Goal: Task Accomplishment & Management: Complete application form

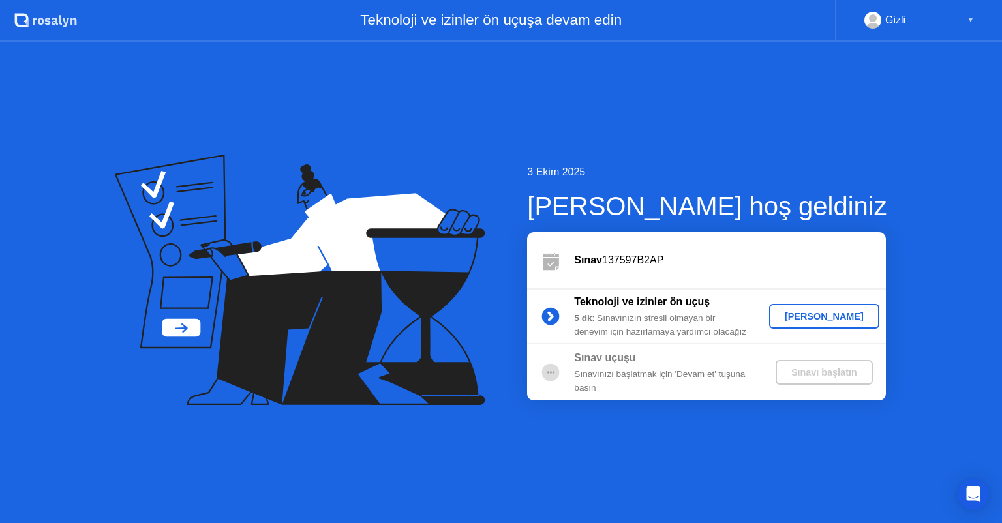
click at [706, 250] on div "Sınav 137597B2AP" at bounding box center [706, 260] width 359 height 56
drag, startPoint x: 485, startPoint y: 469, endPoint x: 451, endPoint y: 520, distance: 61.2
click at [485, 469] on div "3 Ekim 2025 [PERSON_NAME]'e hoş geldiniz Sınav 137597B2AP Teknoloji ve izinler …" at bounding box center [501, 282] width 1002 height 481
click at [590, 502] on div "3 Ekim 2025 [PERSON_NAME]'e hoş geldiniz Sınav 137597B2AP Teknoloji ve izinler …" at bounding box center [501, 282] width 1002 height 481
click at [739, 138] on div "3 Ekim 2025 Rosalyn'e hoş geldiniz Sınav 137597B2AP Teknoloji ve izinler ön uçu…" at bounding box center [501, 282] width 1002 height 481
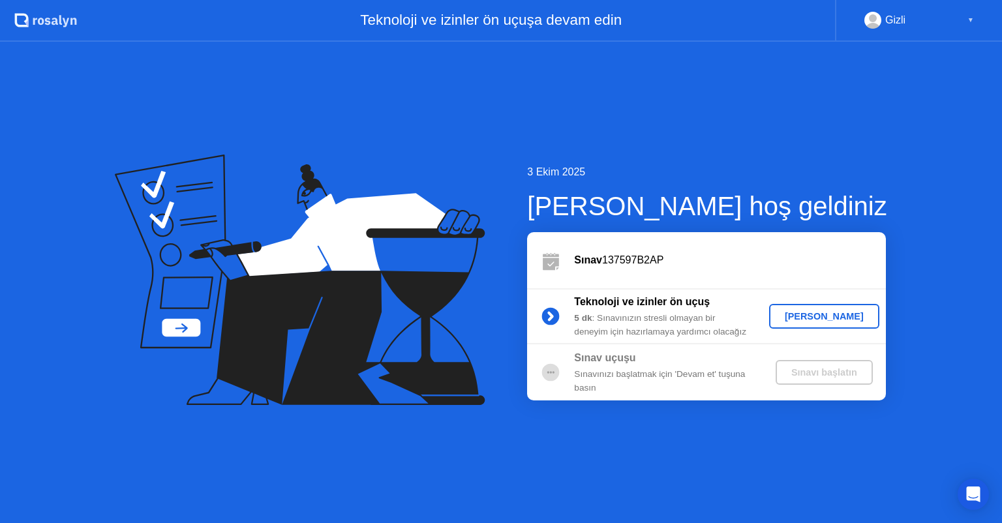
click at [695, 243] on div "Sınav 137597B2AP" at bounding box center [706, 260] width 359 height 56
click at [660, 145] on div "3 Ekim 2025 Rosalyn'e hoş geldiniz Sınav 137597B2AP Teknoloji ve izinler ön uçu…" at bounding box center [501, 282] width 1002 height 481
click at [673, 374] on div "Sınavınızı başlatmak için 'Devam et' tuşuna basın" at bounding box center [668, 381] width 188 height 27
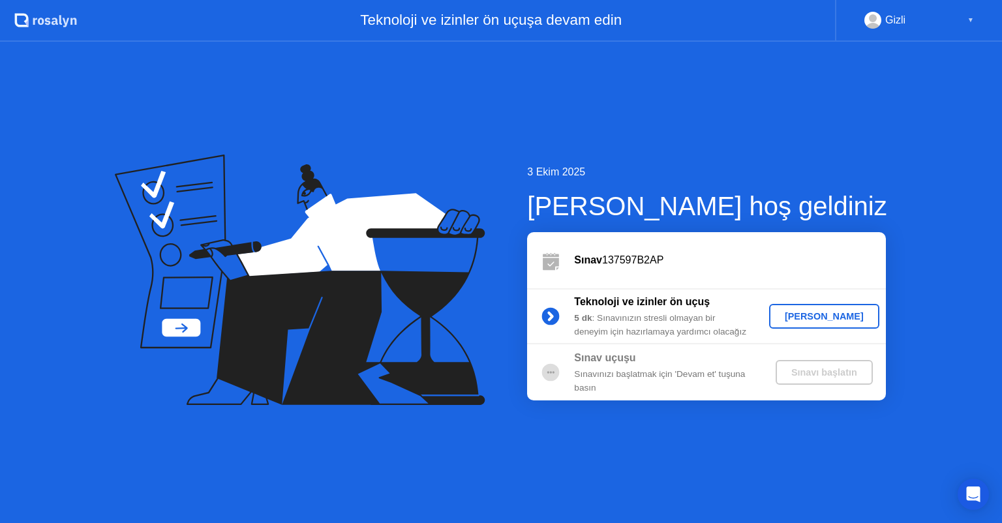
click at [551, 316] on icon at bounding box center [550, 316] width 3 height 7
click at [618, 371] on div "Sınavınızı başlatmak için 'Devam et' tuşuna basın" at bounding box center [668, 381] width 188 height 27
click at [802, 318] on div "Hadi başlayalım" at bounding box center [824, 316] width 100 height 10
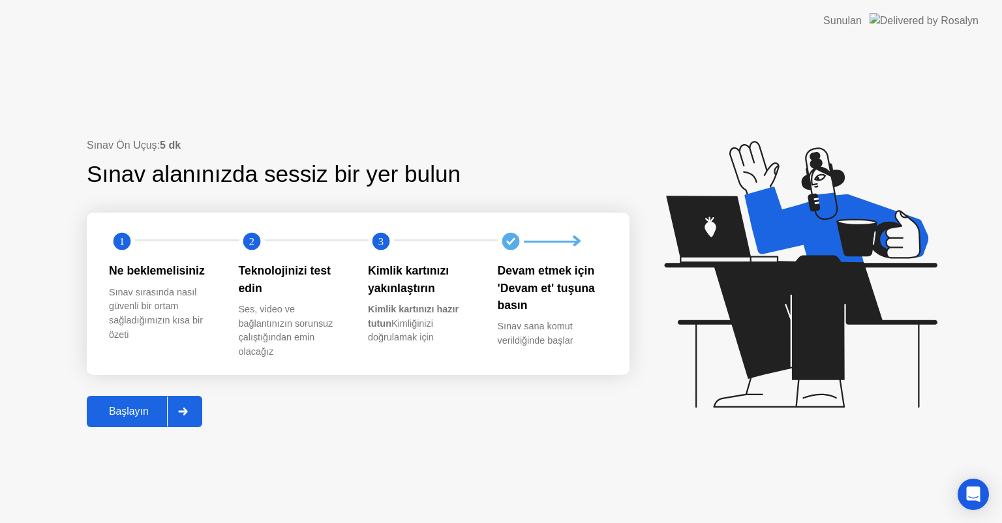
click at [142, 408] on div "Başlayın" at bounding box center [129, 412] width 76 height 12
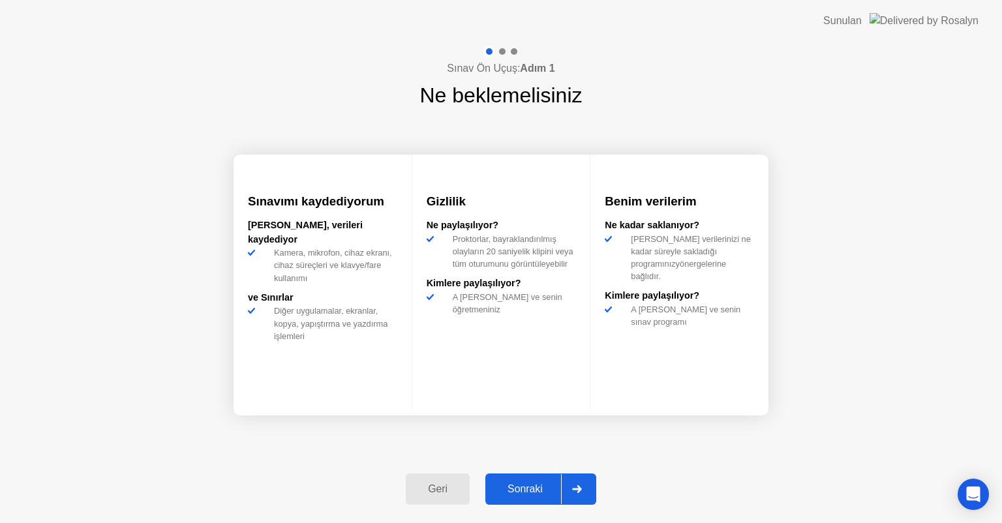
click at [577, 493] on div at bounding box center [576, 489] width 31 height 30
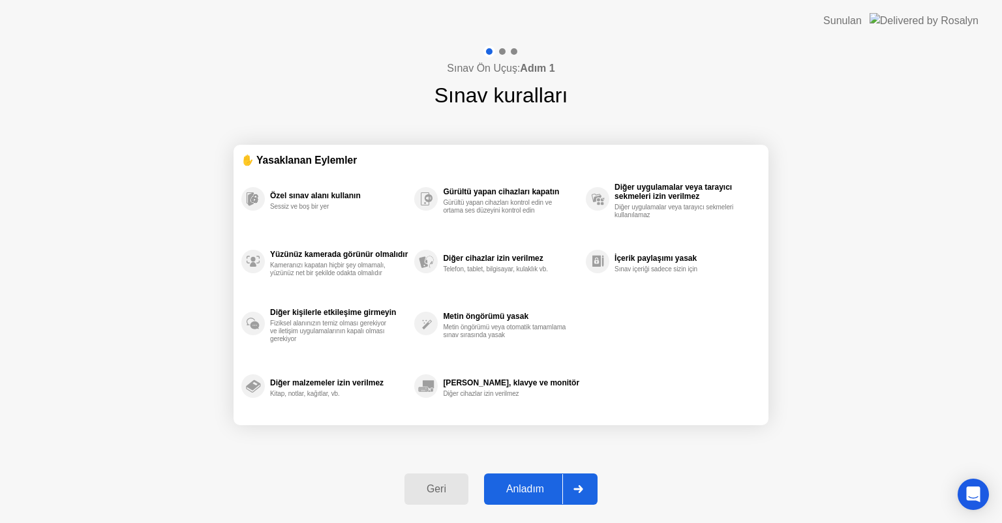
click at [577, 493] on div at bounding box center [577, 489] width 31 height 30
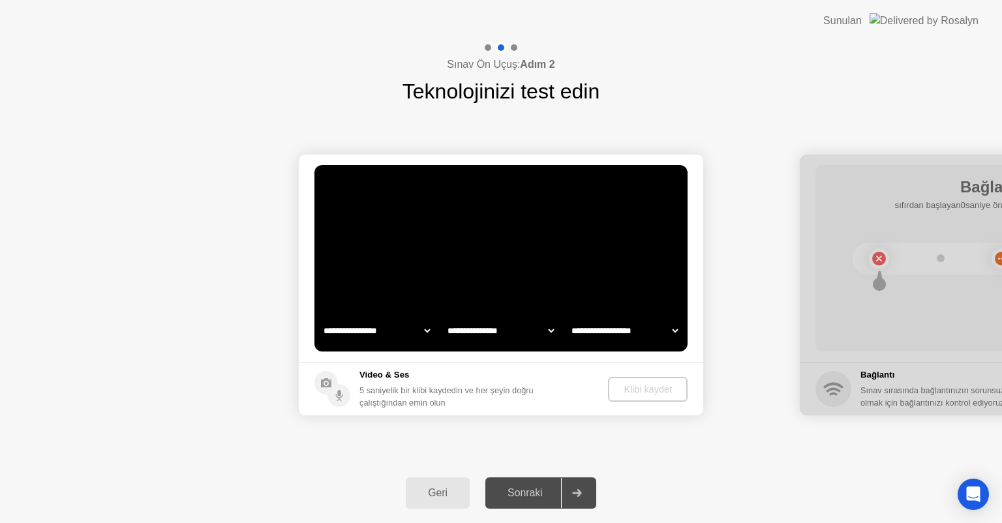
select select "**********"
select select "*******"
click at [660, 391] on div "Klibi kaydet" at bounding box center [648, 389] width 69 height 10
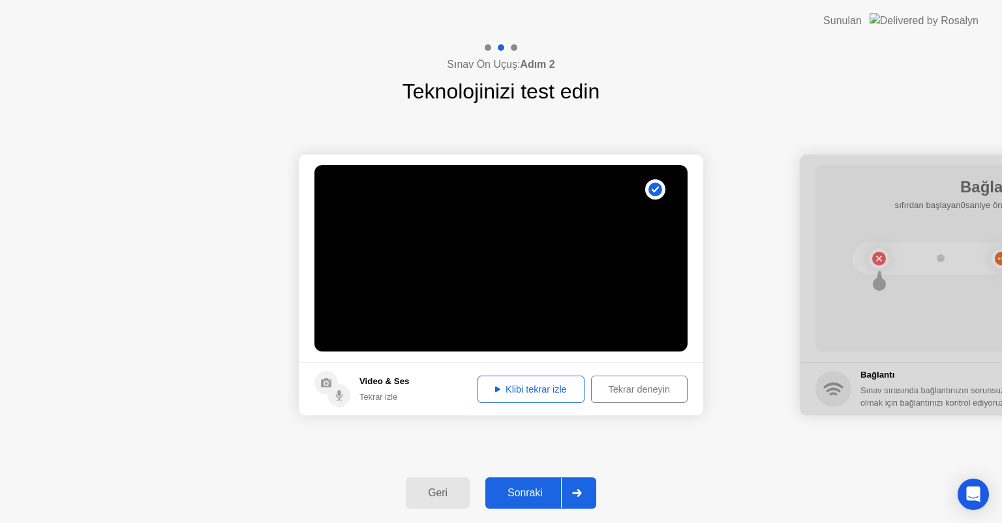
click at [495, 389] on icon at bounding box center [497, 389] width 5 height 7
click at [636, 388] on div "Tekrar deneyin" at bounding box center [639, 389] width 87 height 10
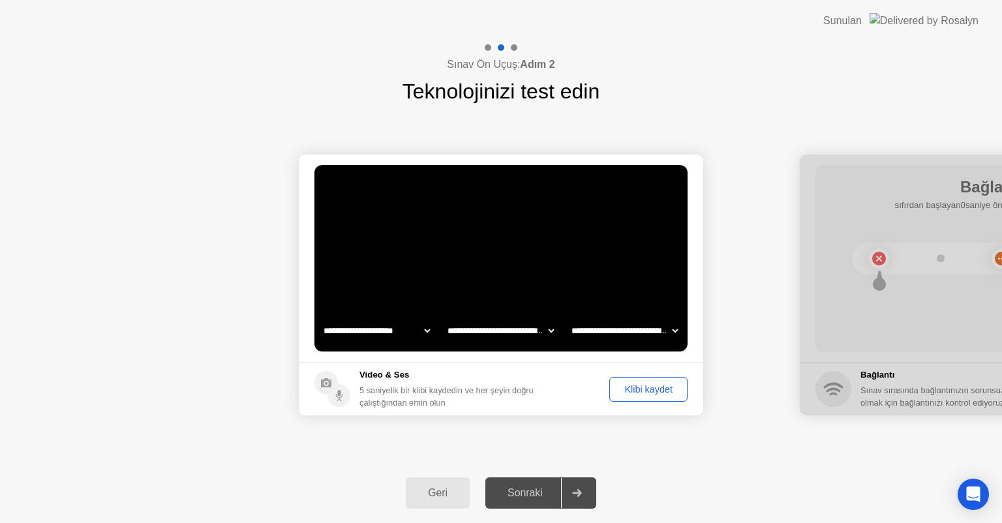
click at [636, 388] on div "Klibi kaydet" at bounding box center [648, 389] width 69 height 10
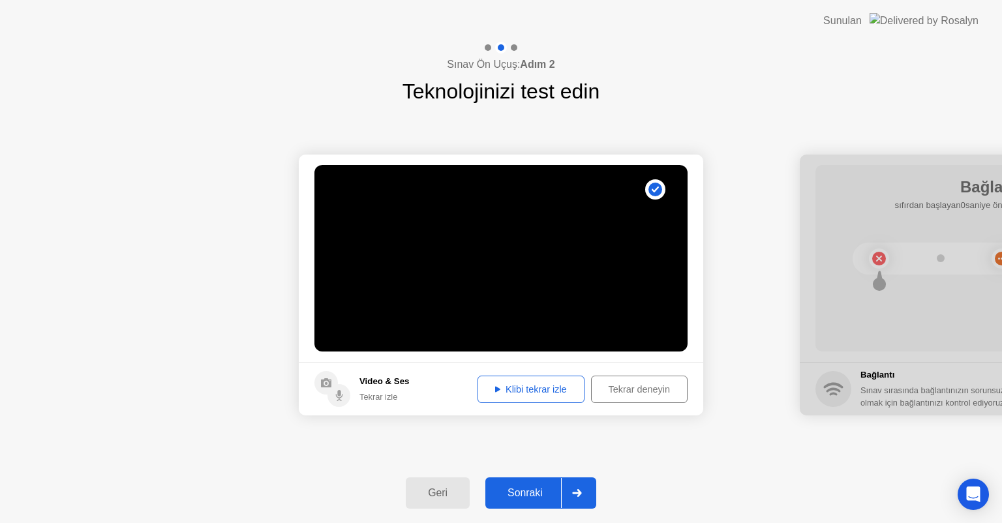
click at [494, 386] on div "Klibi tekrar izle" at bounding box center [531, 389] width 98 height 10
click at [577, 488] on div at bounding box center [576, 493] width 31 height 30
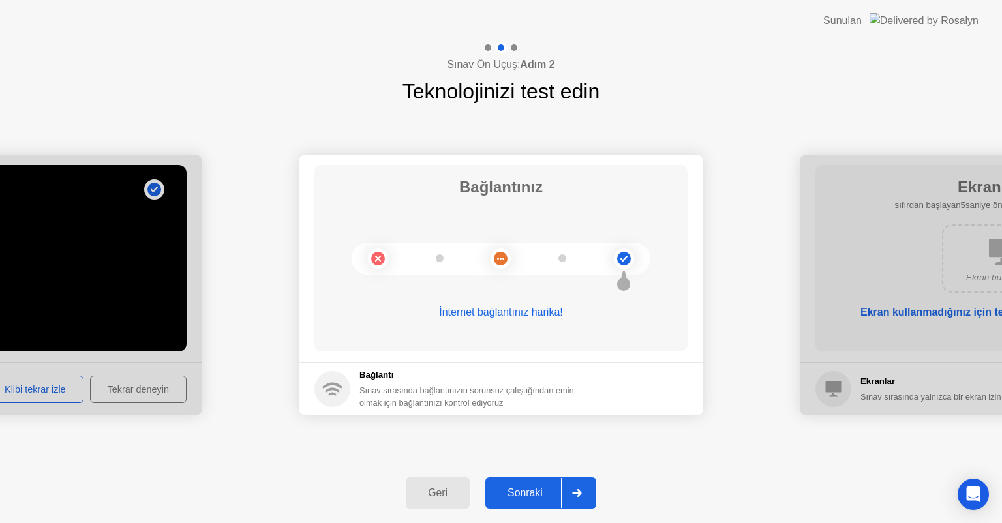
click at [577, 488] on div at bounding box center [576, 493] width 31 height 30
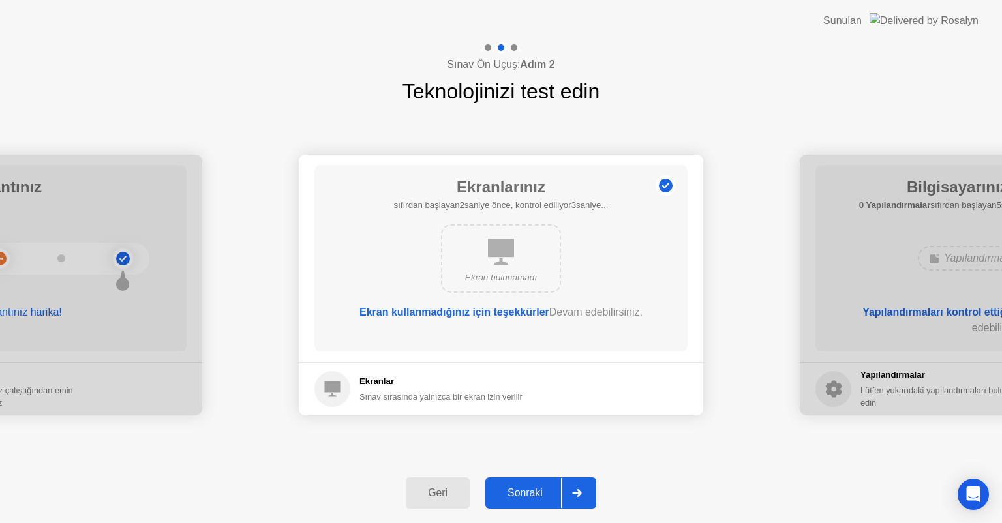
click at [577, 488] on div at bounding box center [576, 493] width 31 height 30
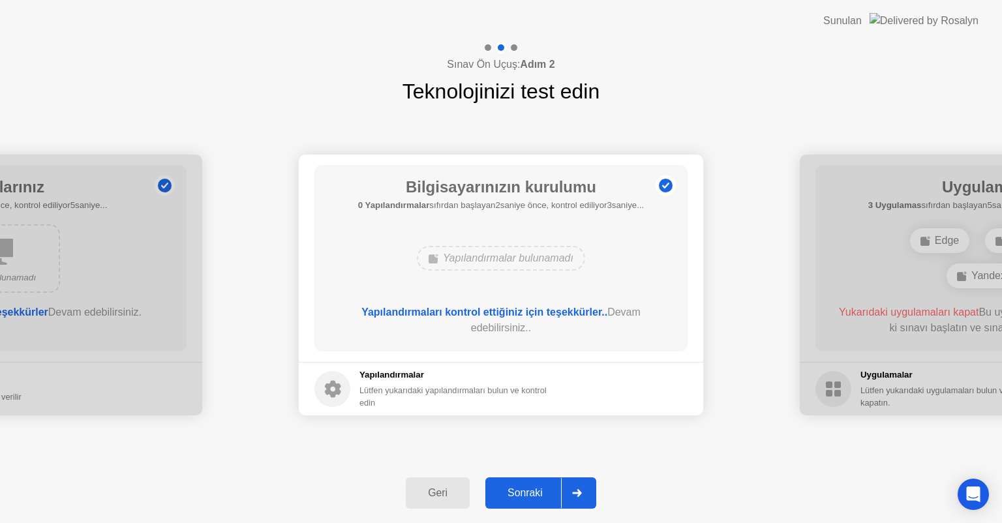
click at [577, 488] on div at bounding box center [576, 493] width 31 height 30
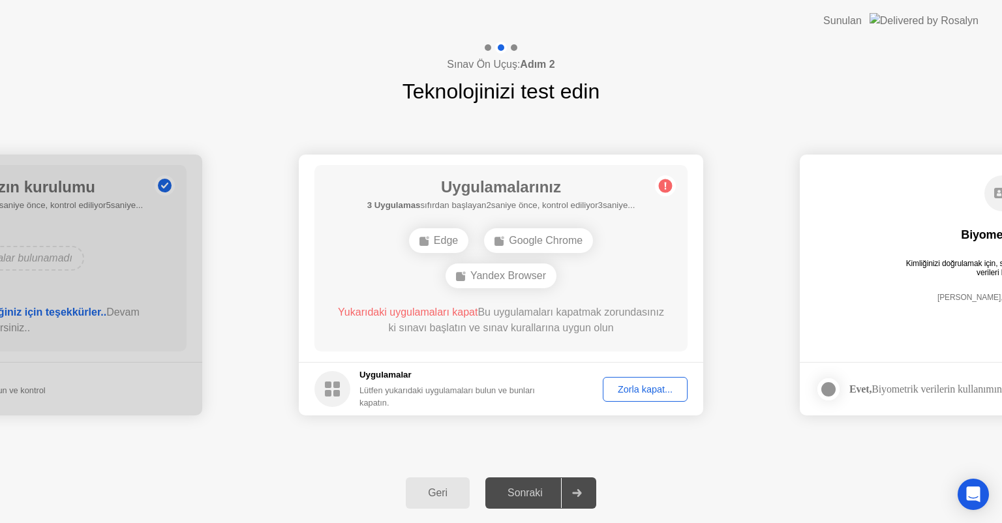
click at [652, 395] on div "Zorla kapat..." at bounding box center [645, 389] width 76 height 10
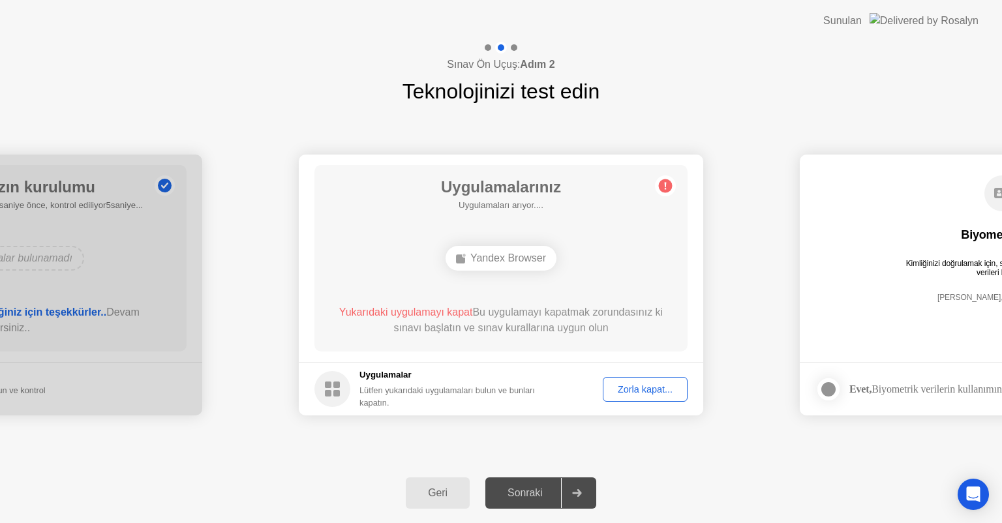
click at [640, 387] on div "Zorla kapat..." at bounding box center [645, 389] width 76 height 10
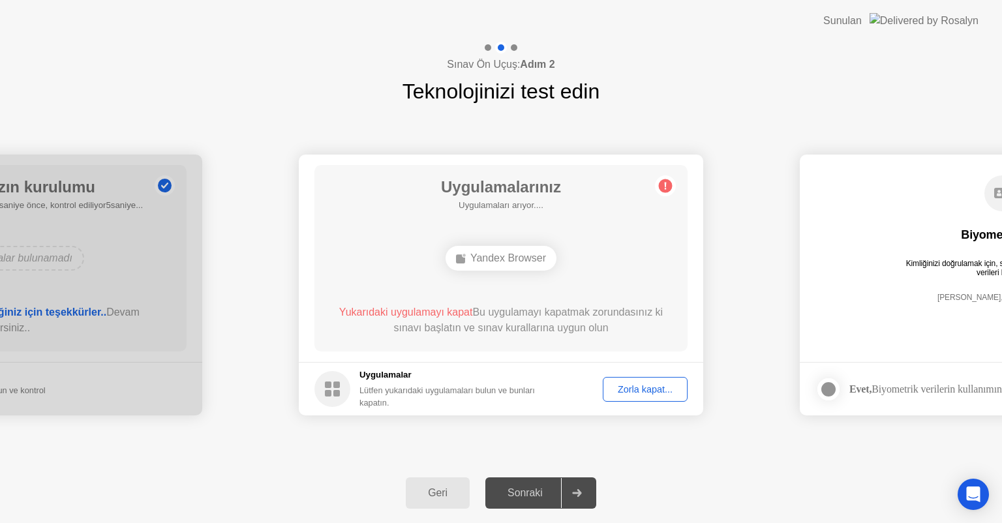
drag, startPoint x: 643, startPoint y: 410, endPoint x: 639, endPoint y: 393, distance: 17.4
click at [639, 393] on footer "Uygulamalar Lütfen yukarıdaki uygulamaları bulun ve bunları kapatın. Zorla kapa…" at bounding box center [501, 388] width 404 height 53
click at [639, 393] on div "Zorla kapat..." at bounding box center [645, 389] width 76 height 10
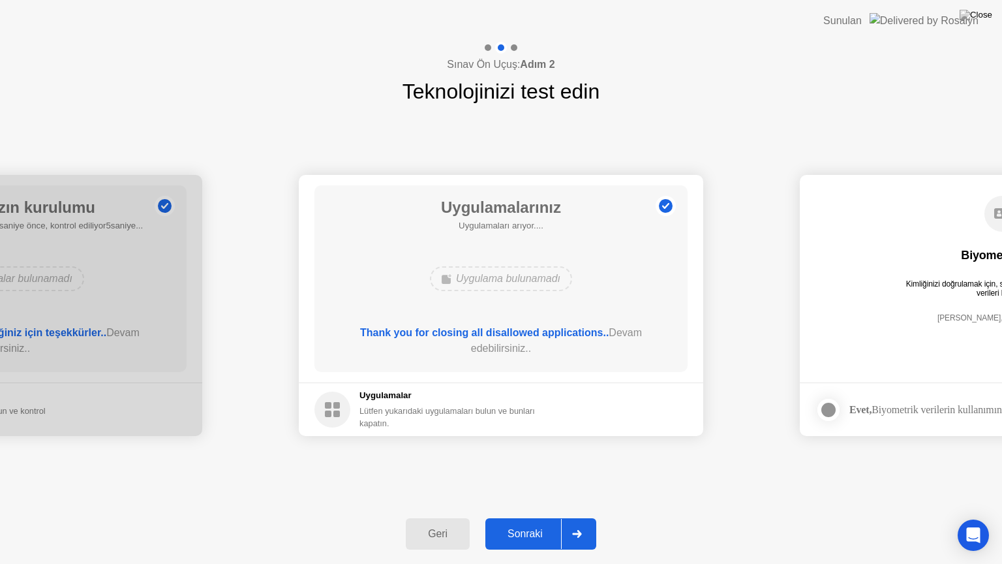
click at [591, 523] on div at bounding box center [576, 534] width 31 height 30
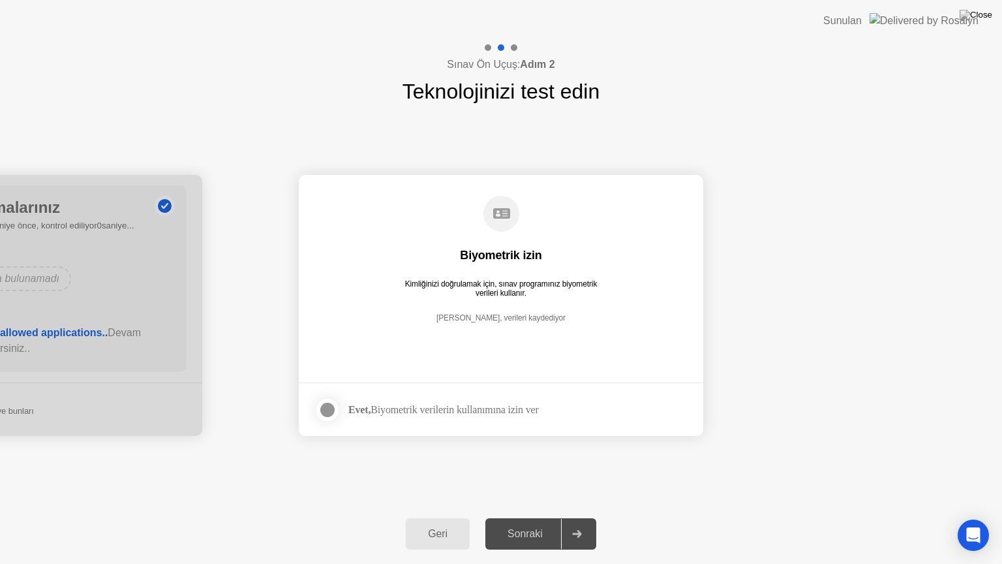
click at [328, 412] on div at bounding box center [328, 410] width 16 height 16
click at [589, 523] on div at bounding box center [576, 534] width 31 height 30
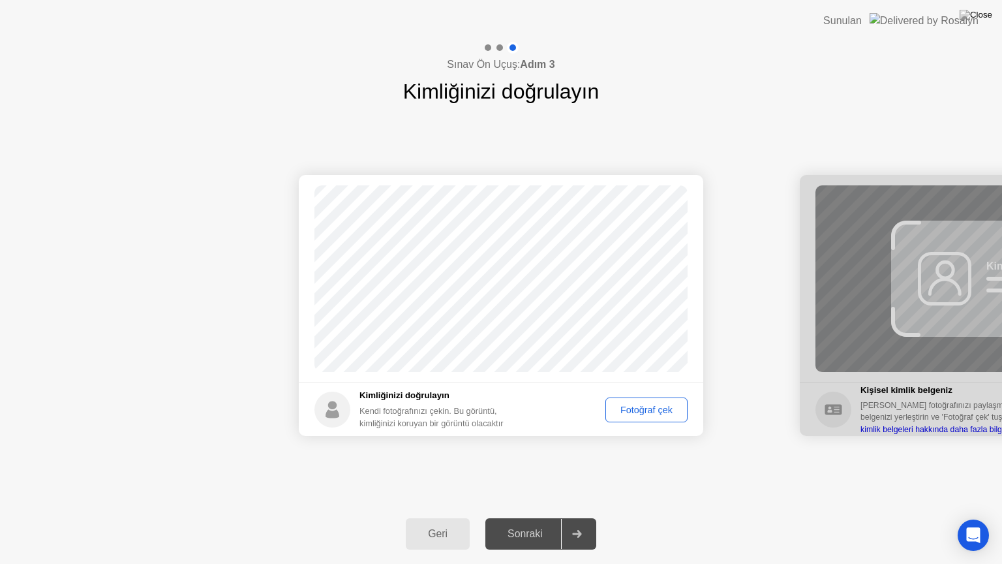
click at [667, 409] on div "Fotoğraf çek" at bounding box center [646, 409] width 73 height 10
click at [587, 523] on div at bounding box center [576, 534] width 31 height 30
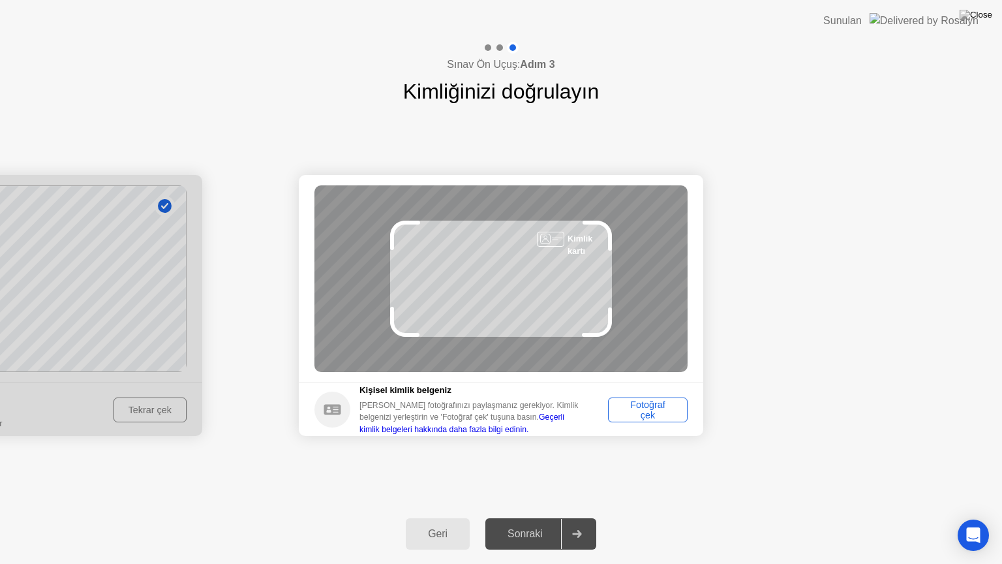
click at [677, 409] on div "Fotoğraf çek" at bounding box center [648, 409] width 70 height 21
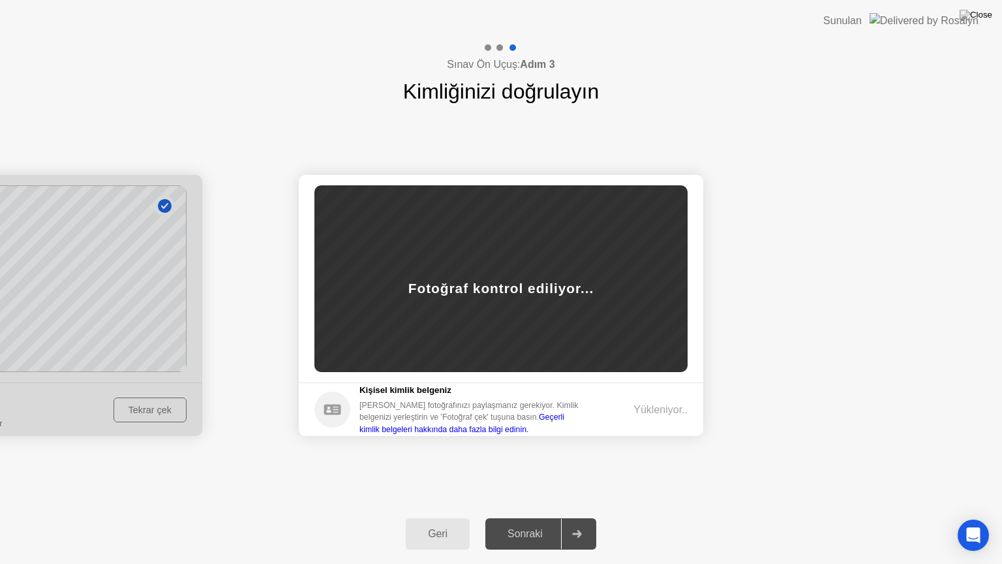
click at [650, 404] on div "Yükleniyor.." at bounding box center [660, 410] width 54 height 16
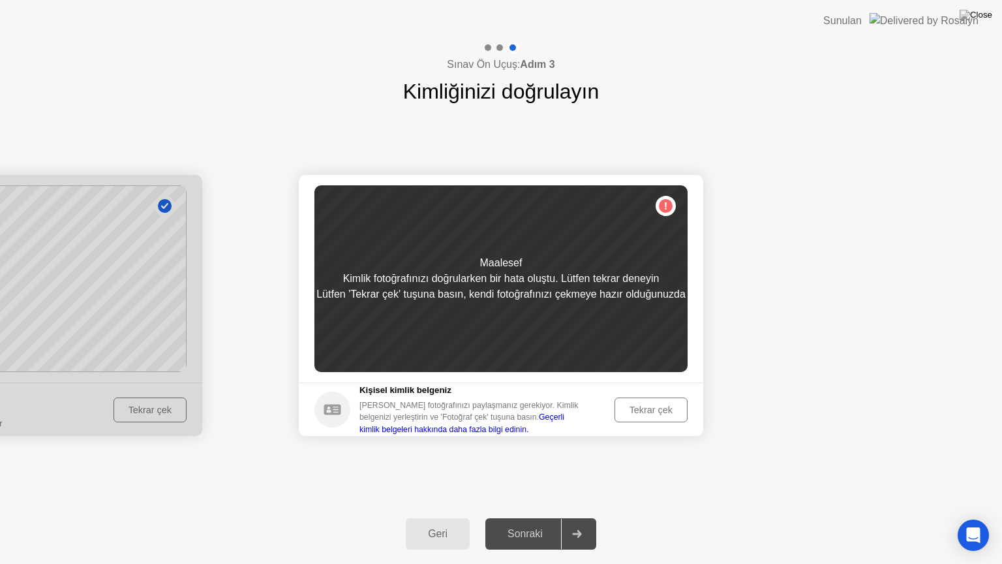
click at [658, 415] on div "Tekrar çek" at bounding box center [651, 409] width 64 height 10
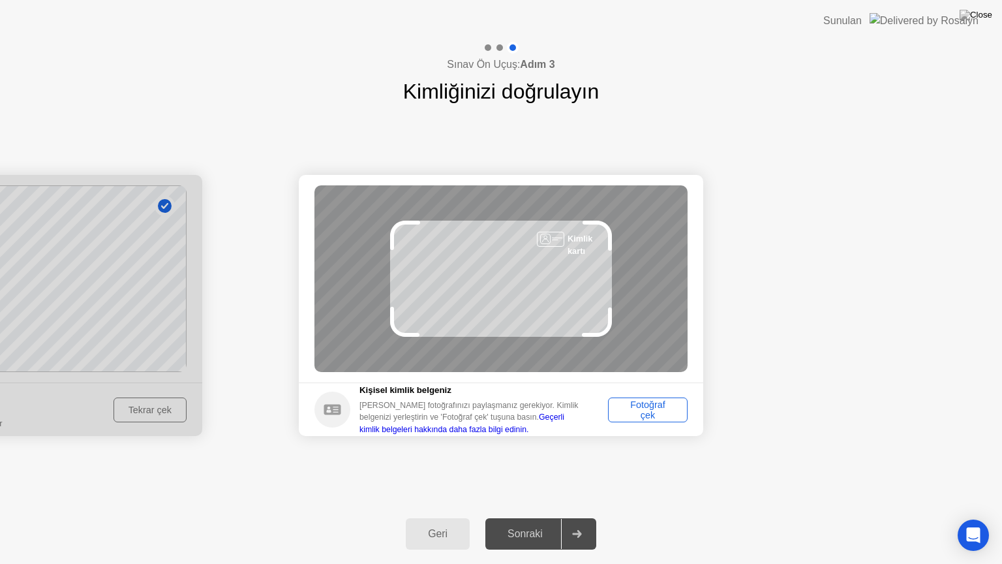
click at [676, 412] on div "Fotoğraf çek" at bounding box center [648, 409] width 70 height 21
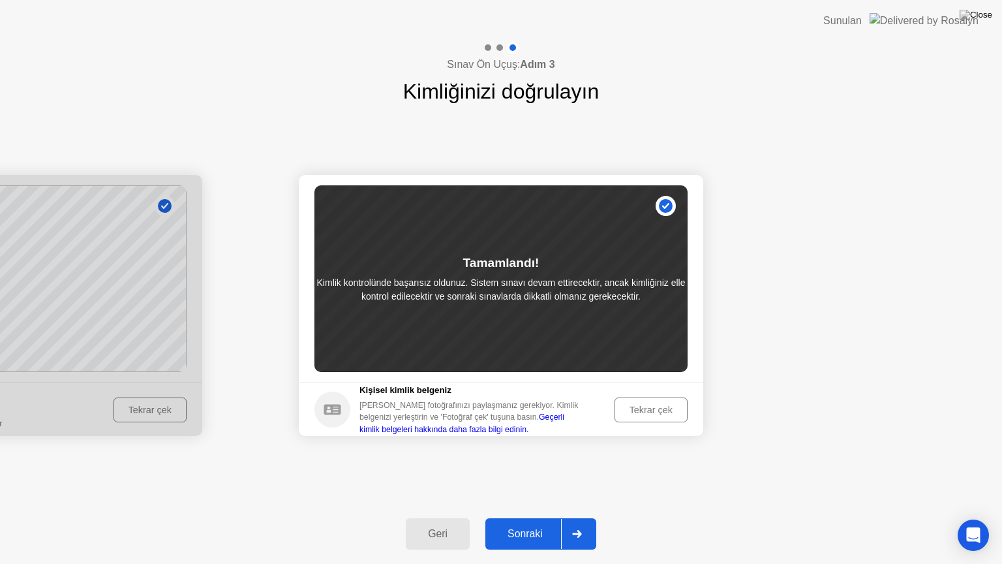
click at [573, 523] on div at bounding box center [576, 534] width 31 height 30
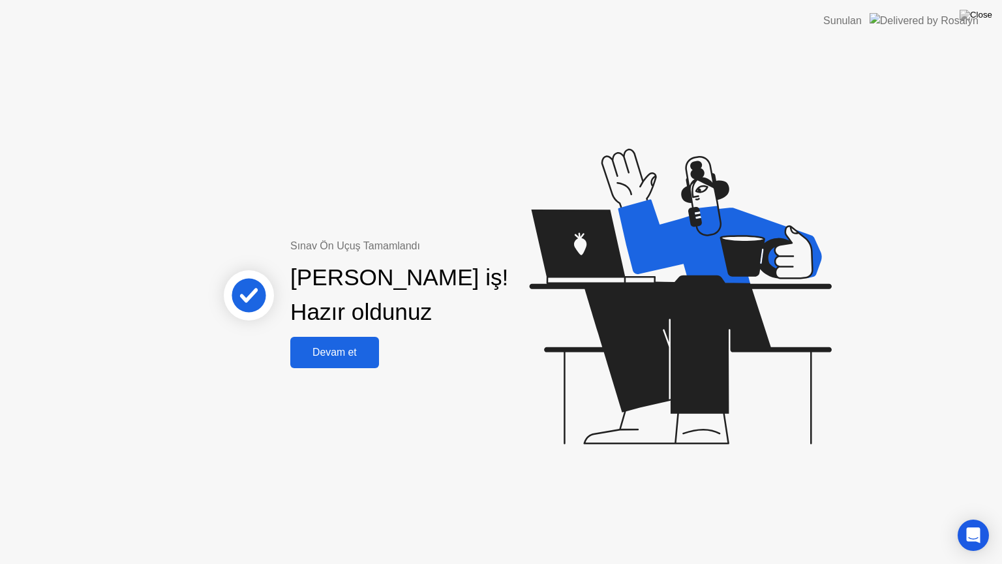
click at [323, 357] on div "Devam et" at bounding box center [334, 352] width 81 height 12
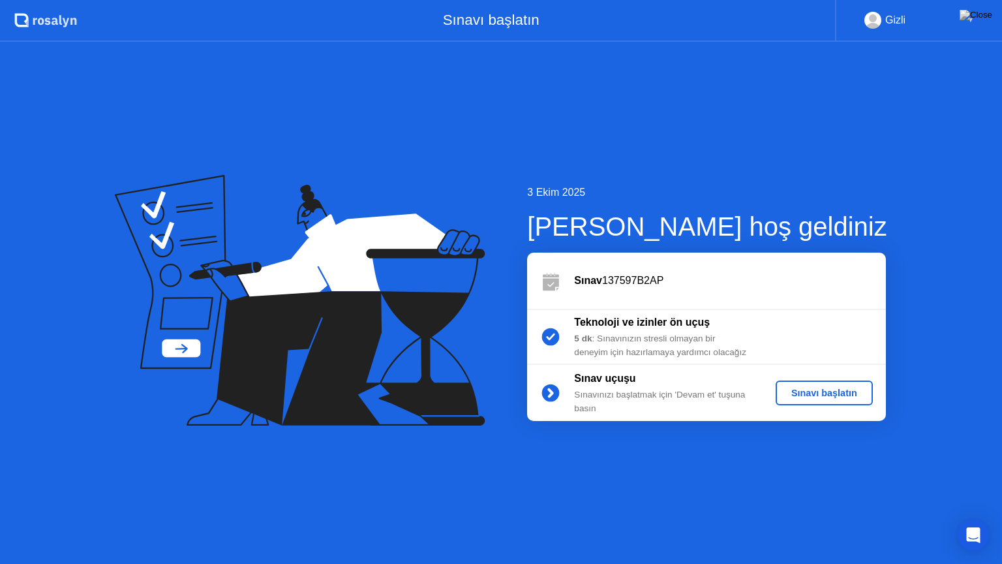
click at [823, 395] on div "Sınavı başlatın" at bounding box center [824, 392] width 87 height 10
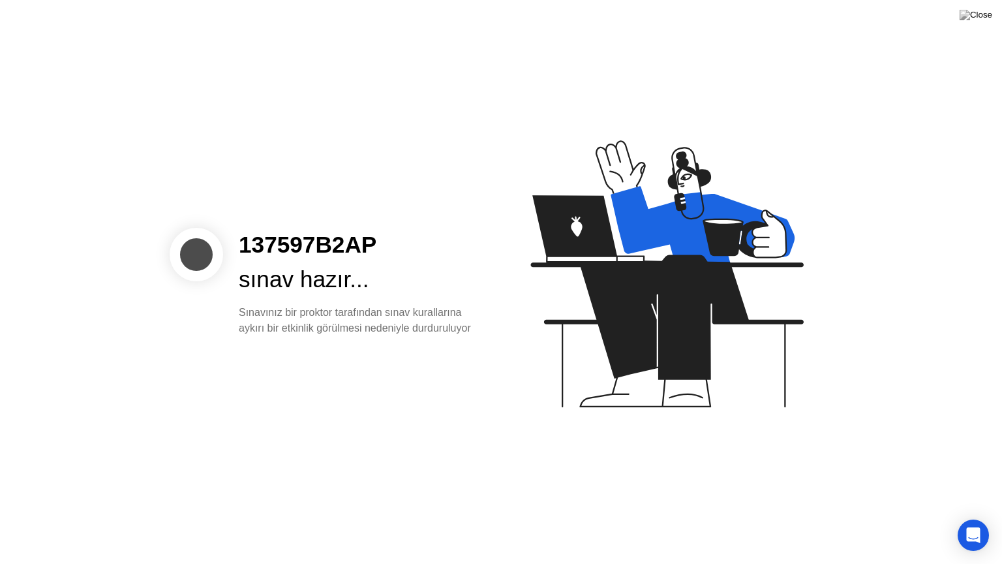
click at [597, 232] on icon at bounding box center [666, 273] width 273 height 267
click at [194, 251] on div at bounding box center [196, 254] width 53 height 53
click at [976, 523] on icon "Open Intercom Messenger" at bounding box center [973, 534] width 17 height 17
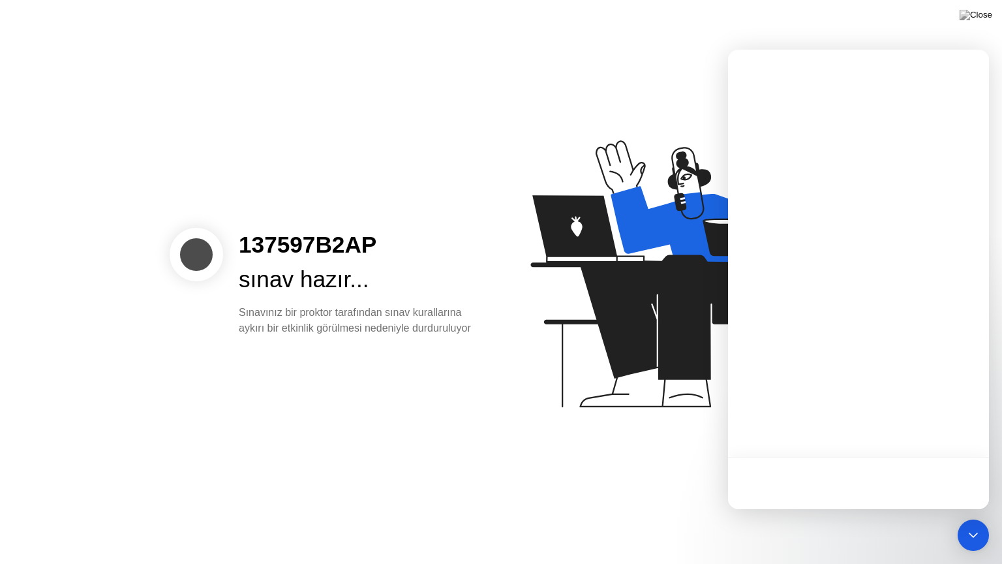
click at [617, 494] on div "137597B2AP sınav hazır... Sınavınız bir proktor tarafından sınav kurallarına ay…" at bounding box center [501, 282] width 1002 height 564
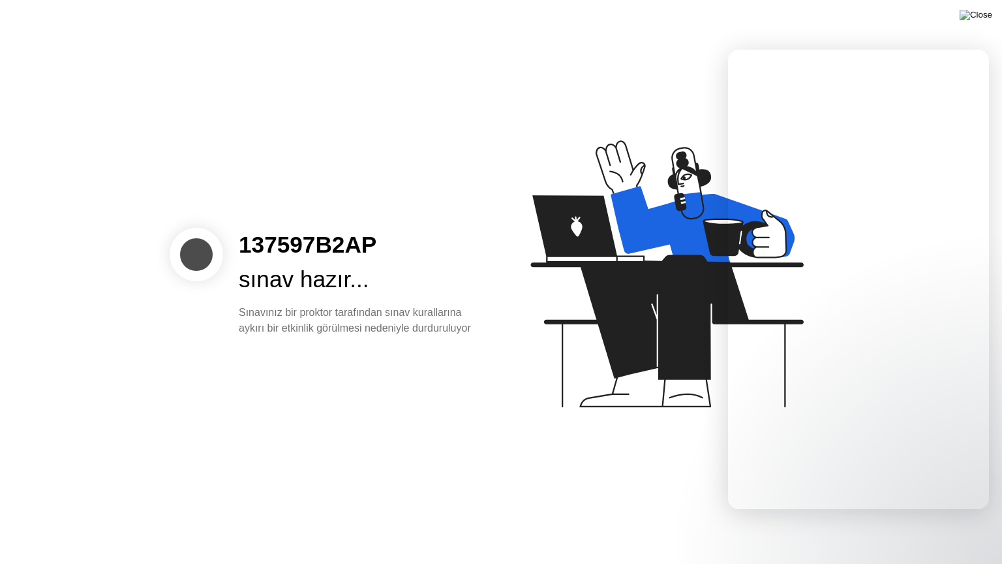
click at [954, 20] on div "137597B2AP sınav hazır... Sınavınız bir proktor tarafından sınav kurallarına ay…" at bounding box center [501, 282] width 1002 height 564
click at [991, 15] on img at bounding box center [976, 15] width 33 height 10
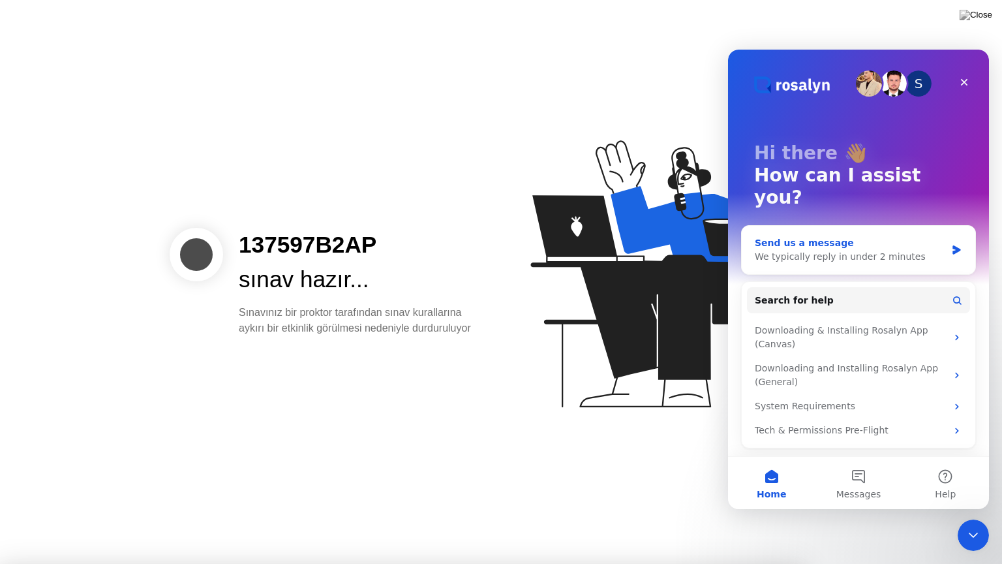
click at [832, 250] on div "We typically reply in under 2 minutes" at bounding box center [850, 257] width 191 height 14
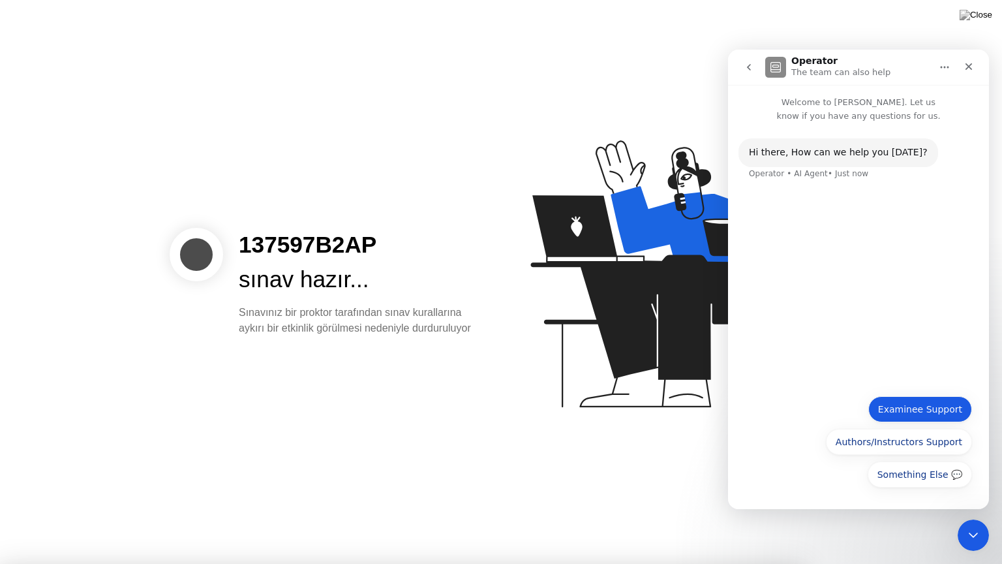
click at [921, 413] on button "Examinee Support" at bounding box center [920, 409] width 104 height 26
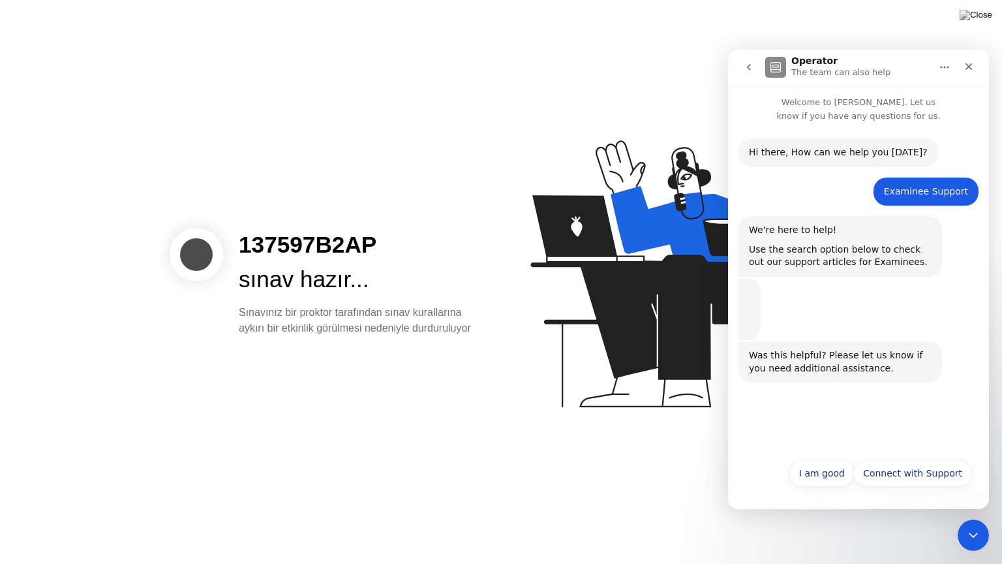
click at [838, 489] on div "Connect with Support I am good Connect with Support" at bounding box center [858, 477] width 227 height 34
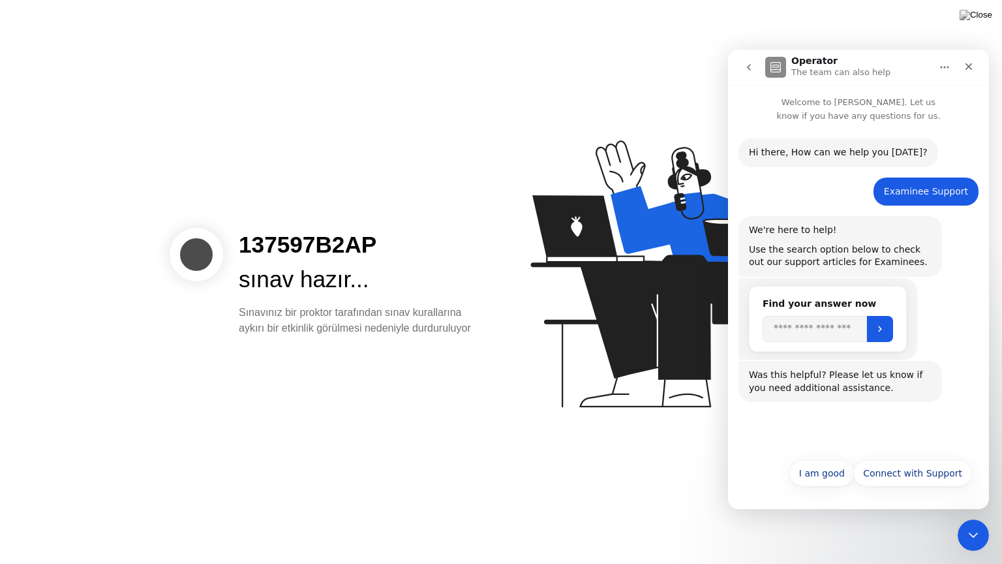
click at [827, 436] on div "Hi ​there, How can we help you today? Operator • AI Agent • Just now Examinee S…" at bounding box center [858, 287] width 261 height 329
click at [813, 329] on input "Search" at bounding box center [815, 329] width 104 height 26
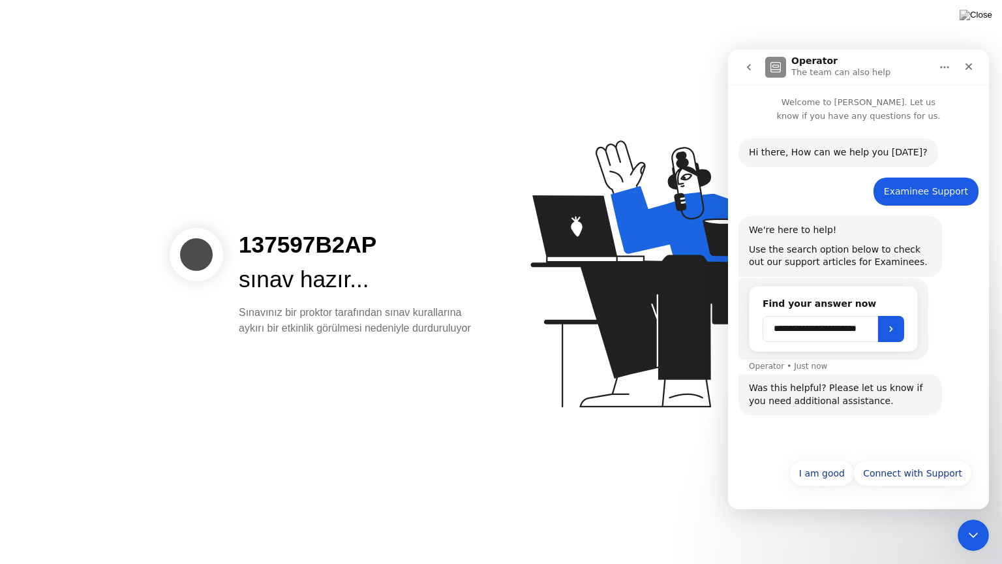
scroll to position [0, 14]
type input "**********"
click at [900, 331] on button "Submit" at bounding box center [891, 329] width 26 height 26
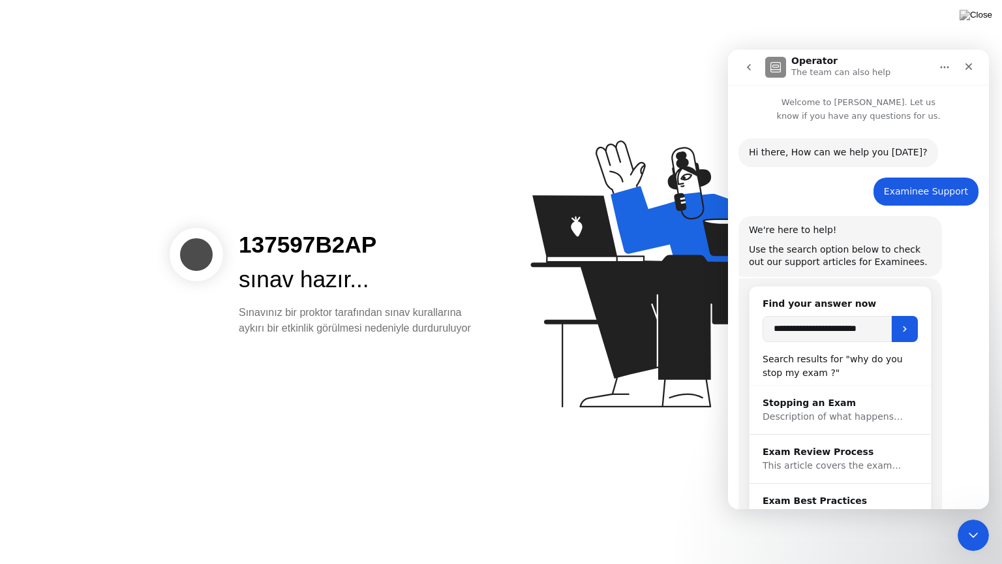
scroll to position [190, 0]
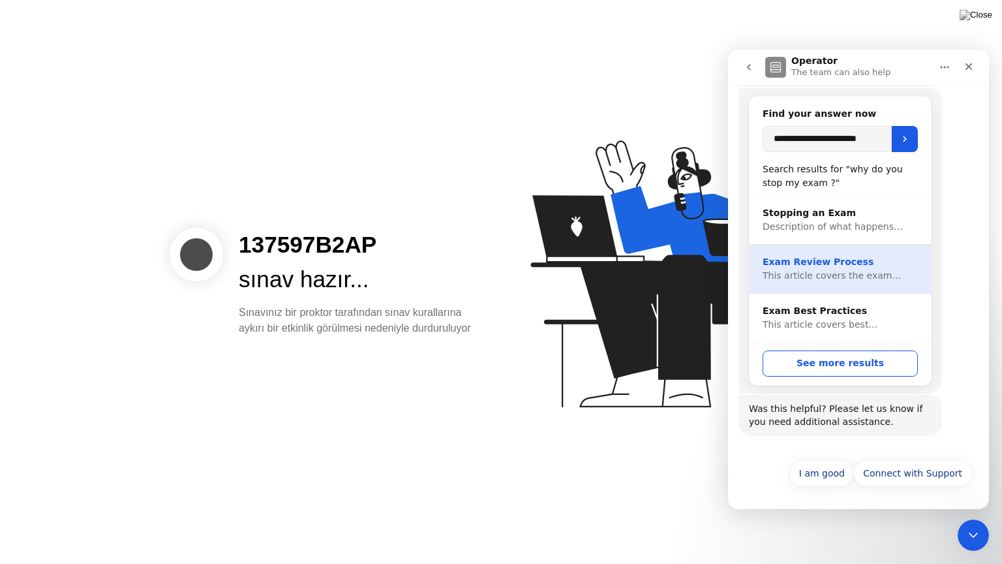
click at [866, 274] on span "This article covers the exam…" at bounding box center [832, 275] width 138 height 10
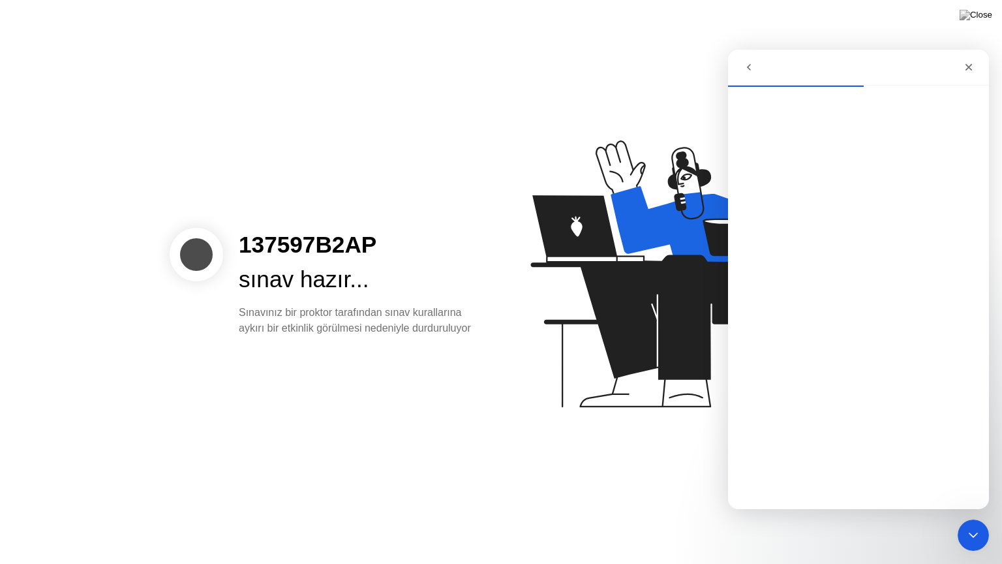
click at [749, 67] on icon "go back" at bounding box center [749, 67] width 10 height 10
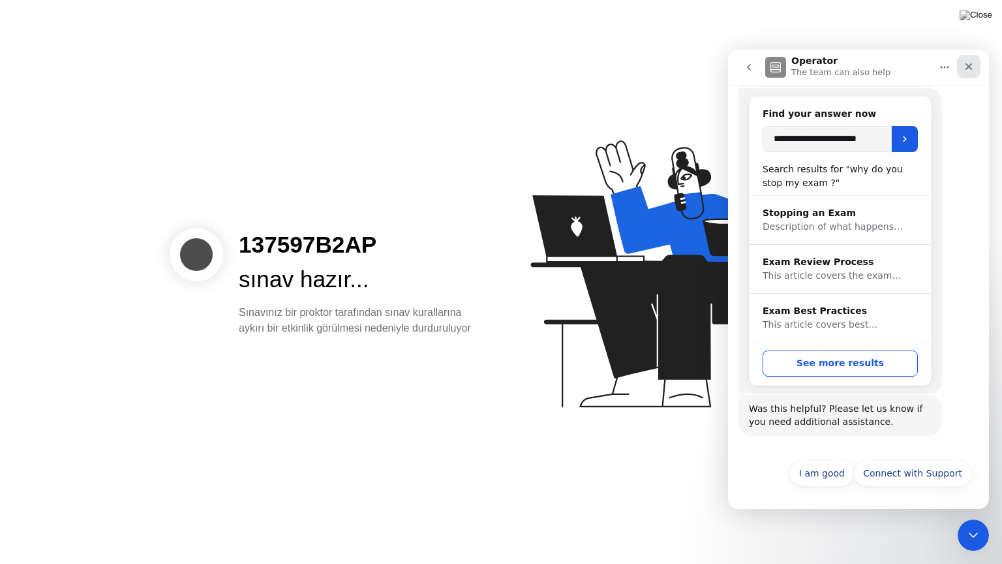
click at [967, 61] on icon "Close" at bounding box center [969, 66] width 10 height 10
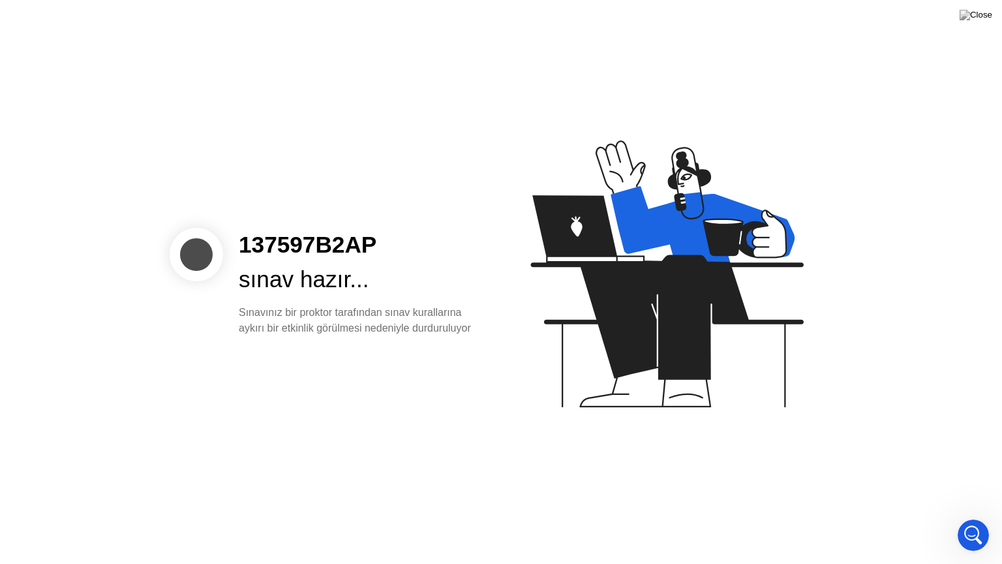
click at [412, 312] on div "Sınavınız bir proktor tarafından sınav kurallarına aykırı bir etkinlik görülmes…" at bounding box center [359, 320] width 241 height 31
click at [192, 253] on div at bounding box center [196, 254] width 53 height 53
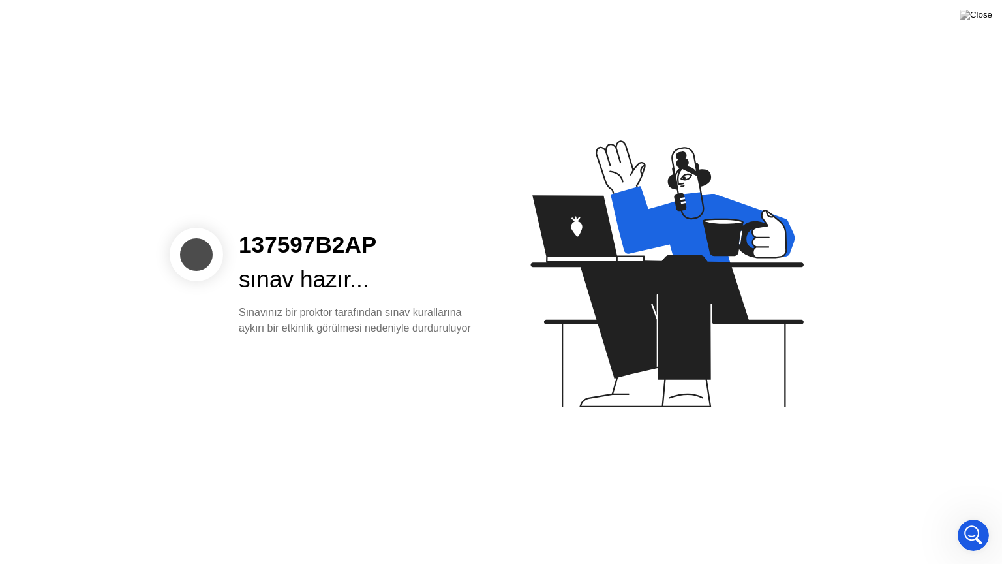
click at [192, 253] on div at bounding box center [196, 254] width 53 height 53
click at [980, 18] on img at bounding box center [976, 15] width 33 height 10
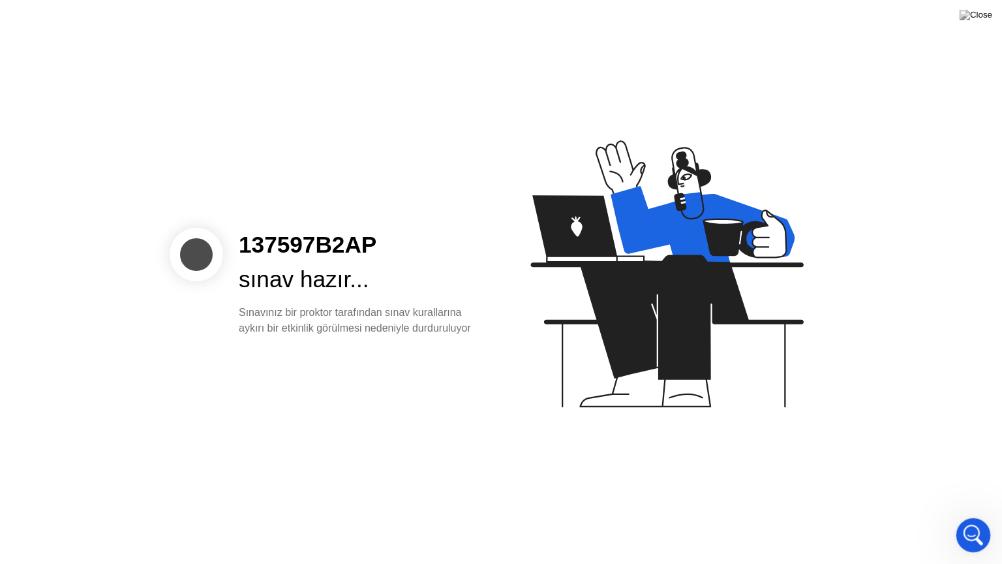
click at [964, 523] on div "Open Intercom Messenger" at bounding box center [971, 532] width 43 height 43
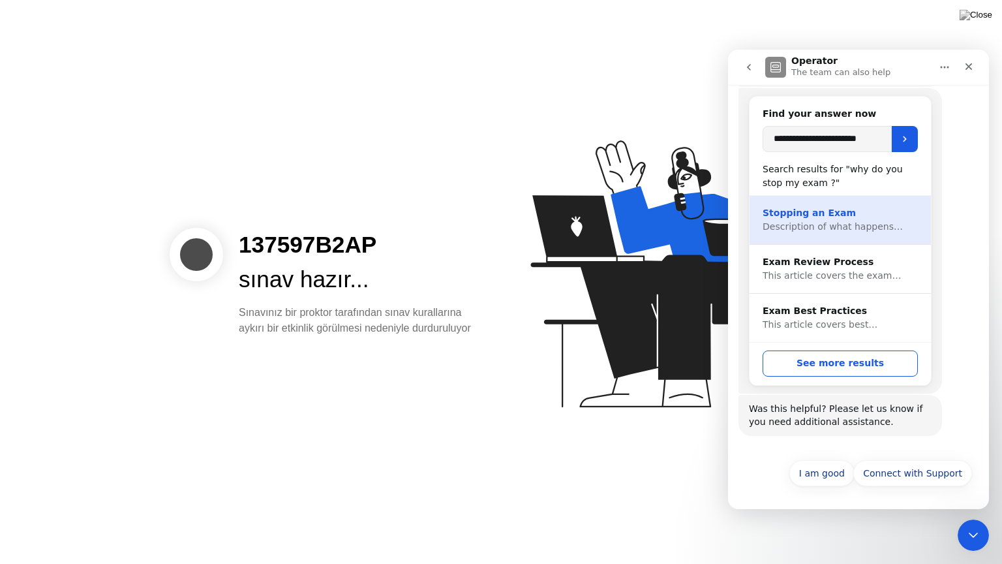
click at [825, 217] on div "Stopping an Exam" at bounding box center [840, 213] width 155 height 14
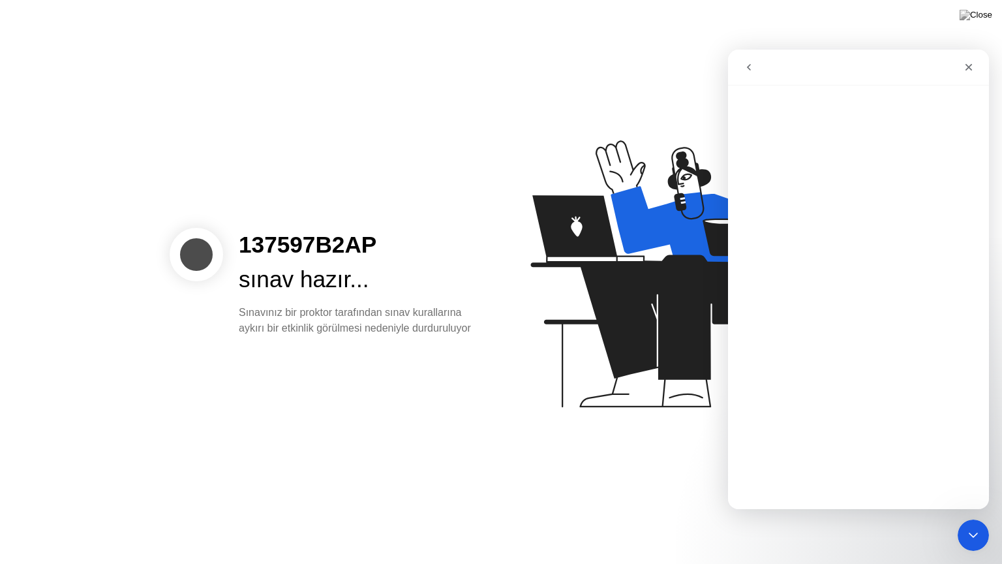
click at [751, 70] on icon "go back" at bounding box center [749, 67] width 10 height 10
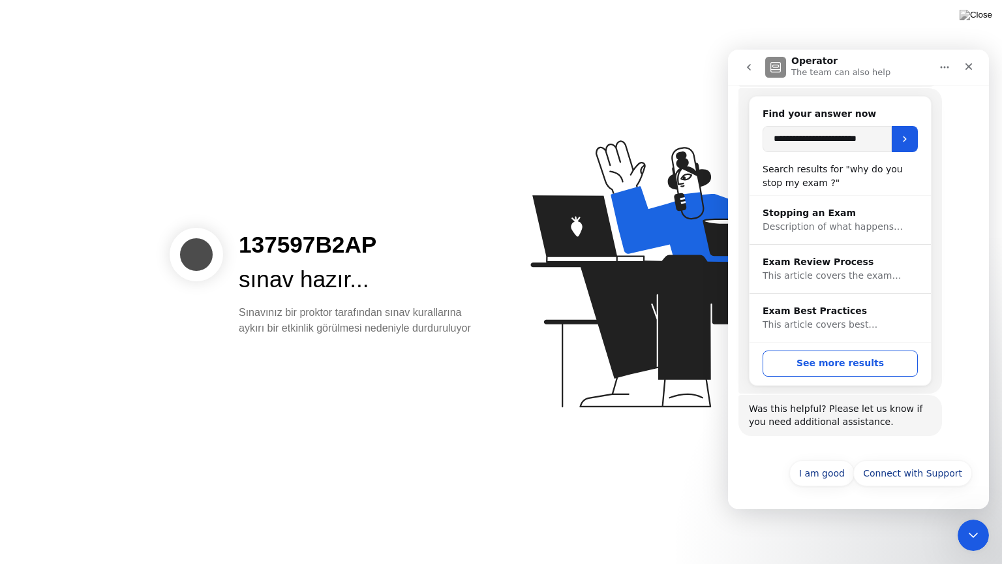
click at [751, 70] on icon "go back" at bounding box center [749, 67] width 10 height 10
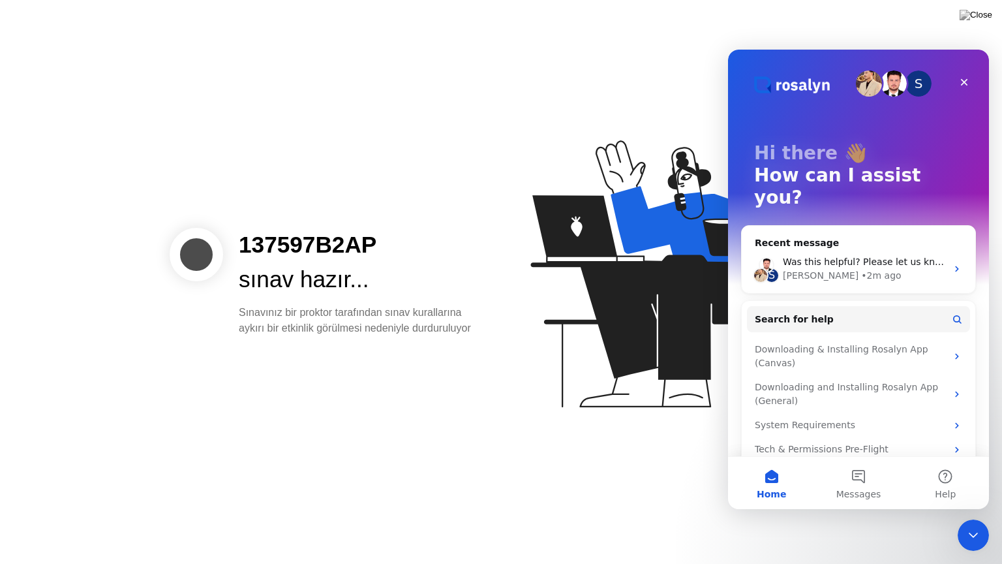
scroll to position [0, 0]
click at [862, 482] on button "Messages" at bounding box center [858, 483] width 87 height 52
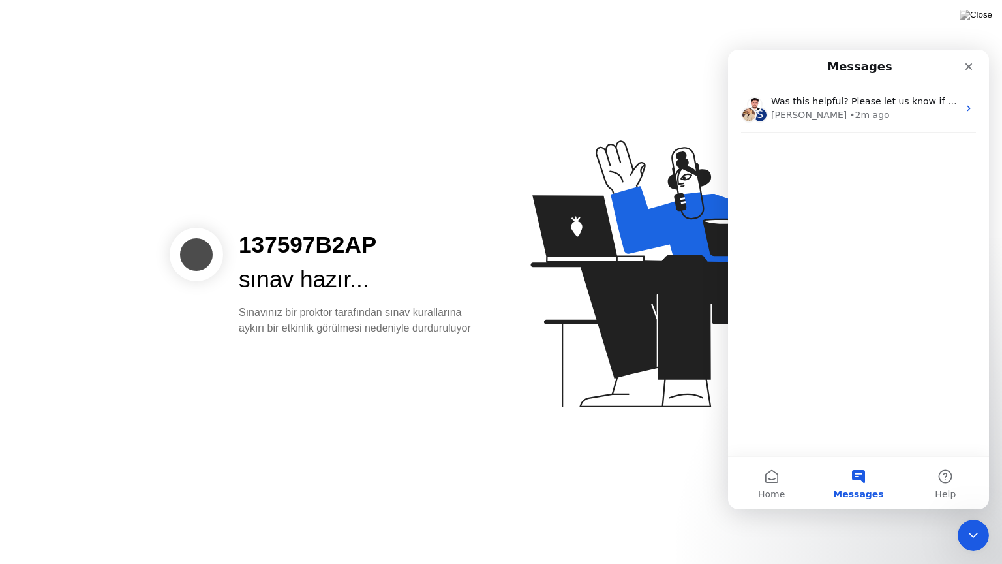
click at [844, 432] on div "S Was this helpful? Please let us know if you need additional assistance. Rosal…" at bounding box center [858, 270] width 261 height 372
click at [817, 470] on button "Messages" at bounding box center [858, 483] width 87 height 52
click at [798, 453] on div "S Was this helpful? Please let us know if you need additional assistance. Rosal…" at bounding box center [858, 270] width 261 height 372
click at [817, 175] on div "S Was this helpful? Please let us know if you need additional assistance. Rosal…" at bounding box center [858, 270] width 261 height 372
click at [857, 489] on span "Messages" at bounding box center [858, 493] width 50 height 9
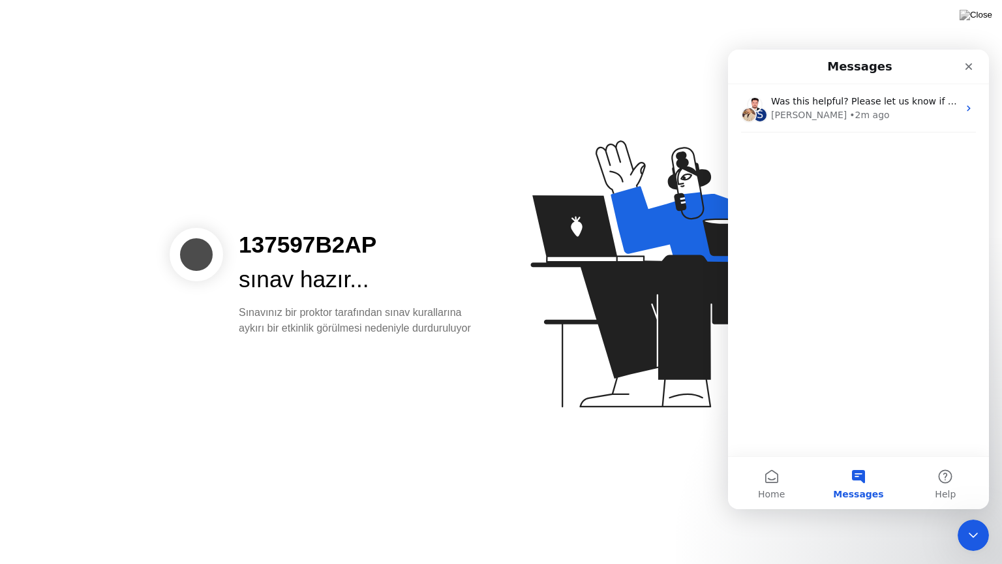
click at [905, 448] on div "S Was this helpful? Please let us know if you need additional assistance. Rosal…" at bounding box center [858, 270] width 261 height 372
click at [817, 456] on div "Home Messages Help" at bounding box center [858, 482] width 261 height 53
click at [798, 436] on div "S Was this helpful? Please let us know if you need additional assistance. Rosal…" at bounding box center [858, 270] width 261 height 372
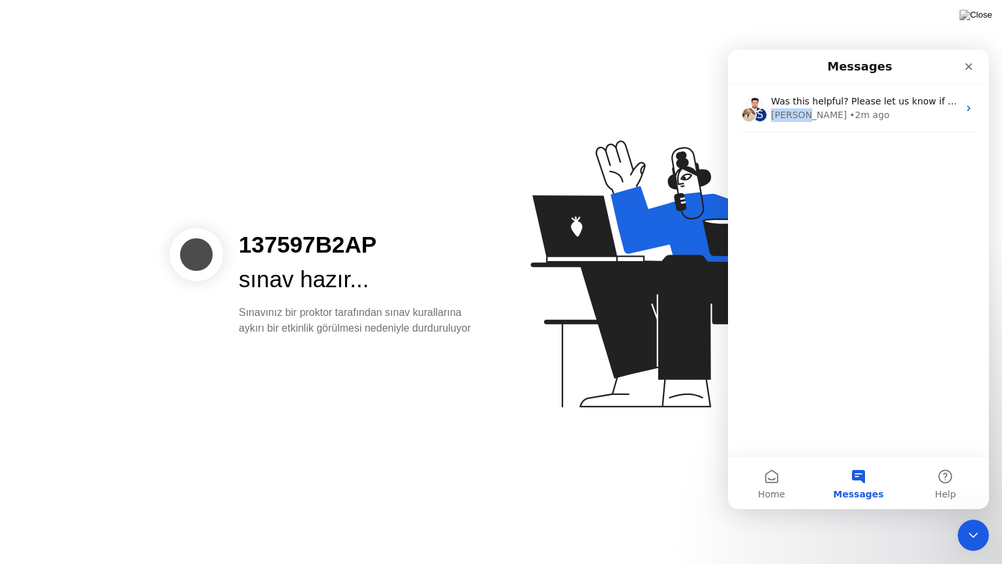
click at [798, 436] on div "S Was this helpful? Please let us know if you need additional assistance. Rosal…" at bounding box center [858, 270] width 261 height 372
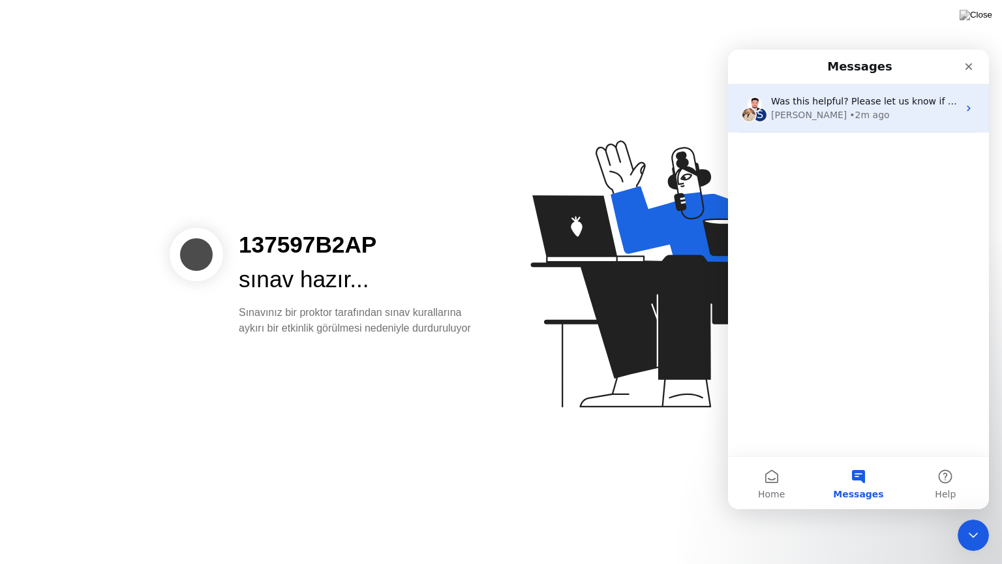
click at [806, 125] on div "S Was this helpful? Please let us know if you need additional assistance. Rosal…" at bounding box center [858, 108] width 261 height 48
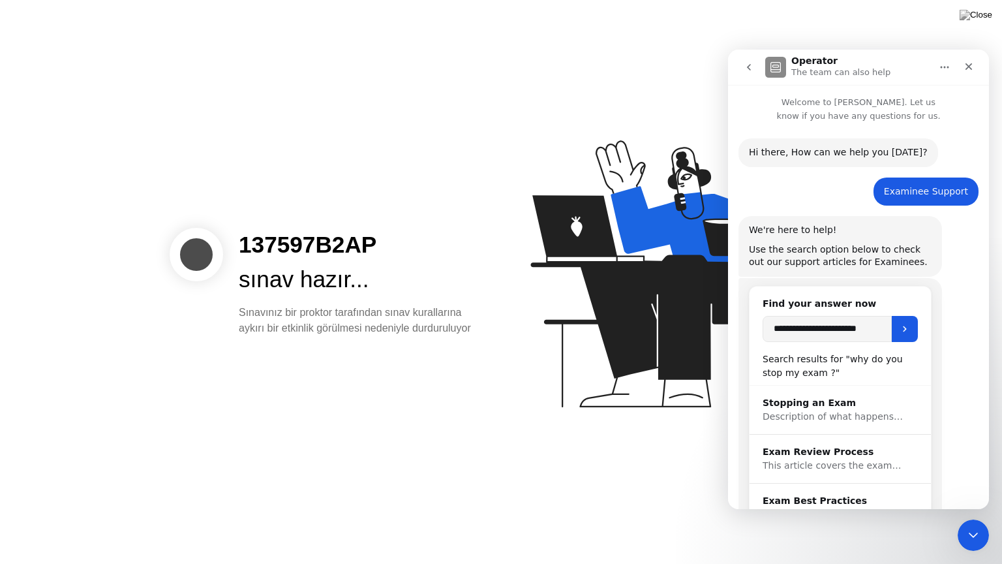
scroll to position [190, 0]
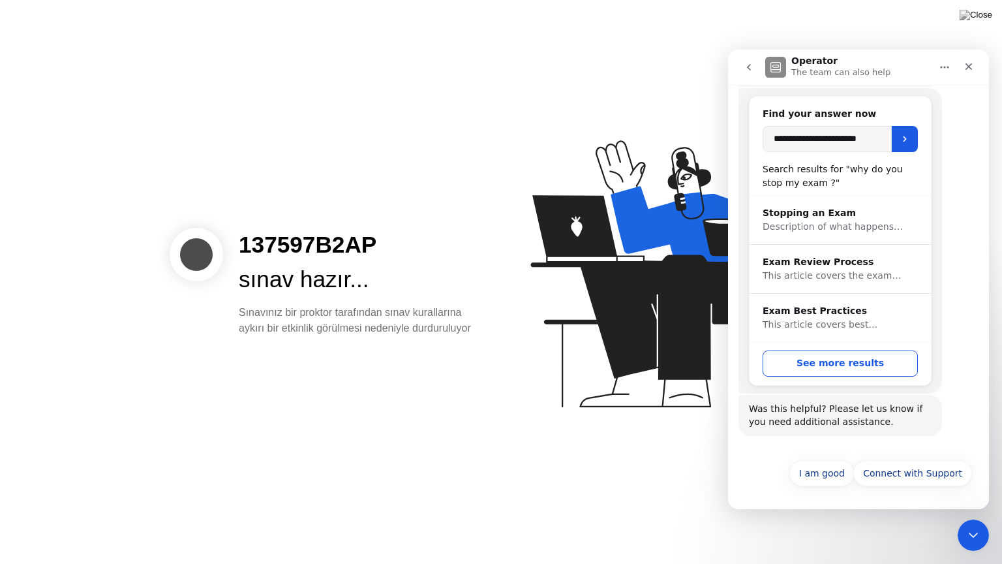
click at [745, 63] on icon "go back" at bounding box center [749, 67] width 10 height 10
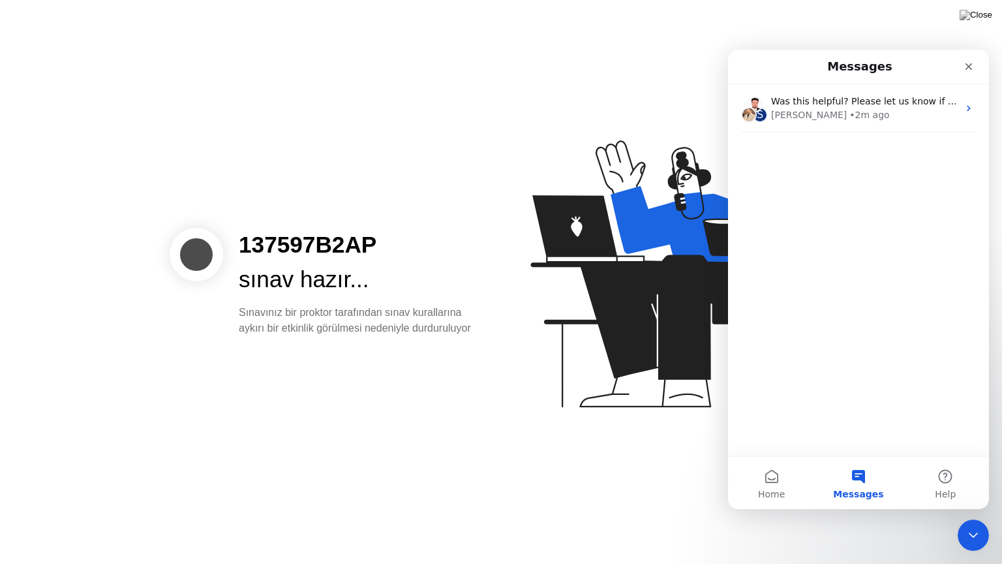
click at [859, 491] on span "Messages" at bounding box center [858, 493] width 50 height 9
click at [810, 462] on button "Home" at bounding box center [771, 483] width 87 height 52
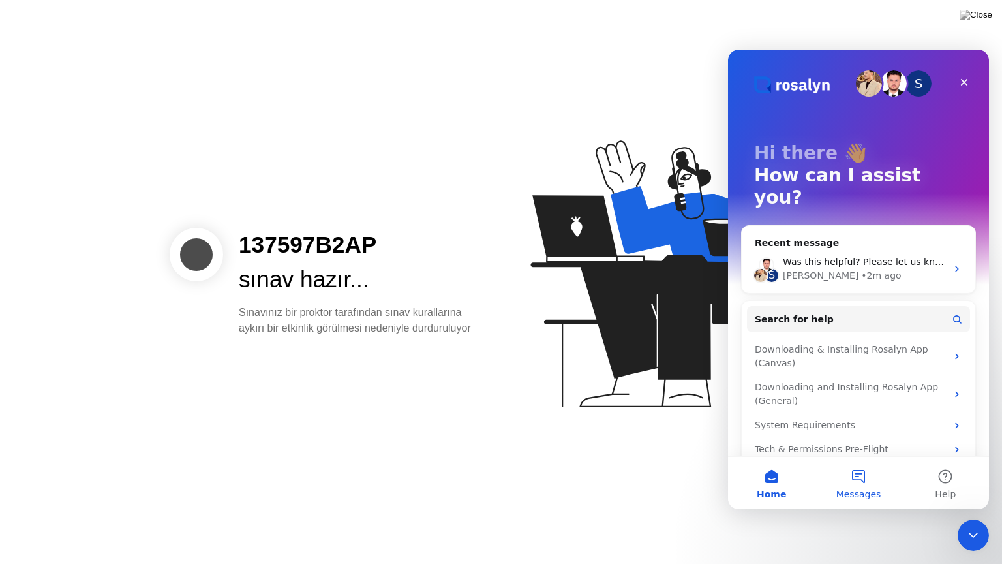
click at [870, 479] on button "Messages" at bounding box center [858, 483] width 87 height 52
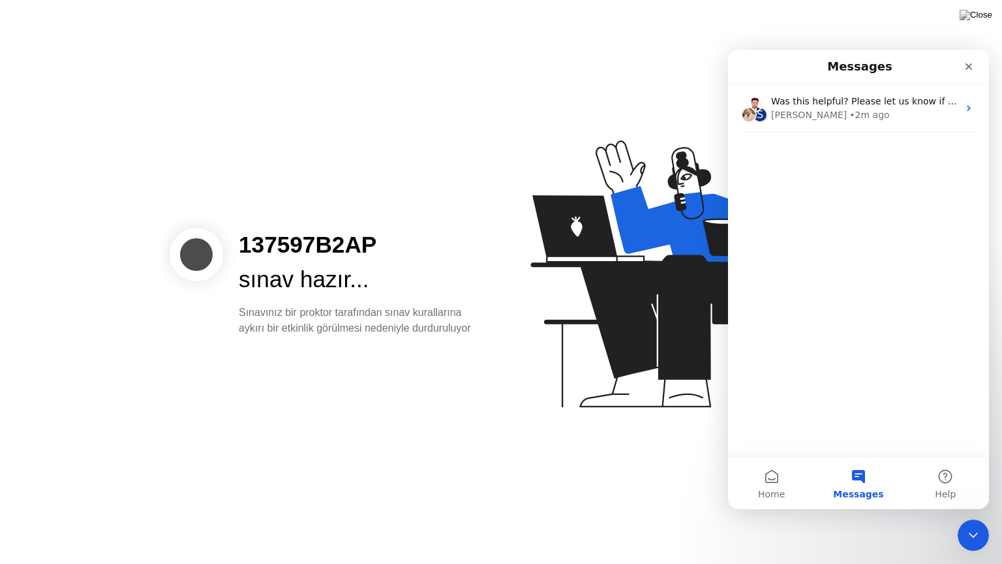
click at [625, 427] on icon at bounding box center [664, 280] width 337 height 334
click at [963, 68] on div "Close" at bounding box center [968, 66] width 23 height 23
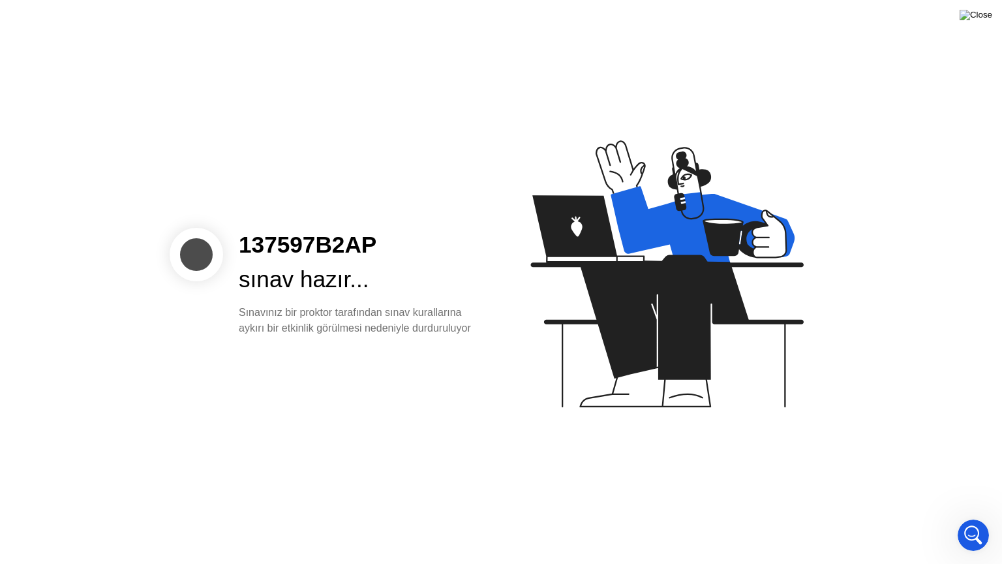
click at [983, 18] on img at bounding box center [976, 15] width 33 height 10
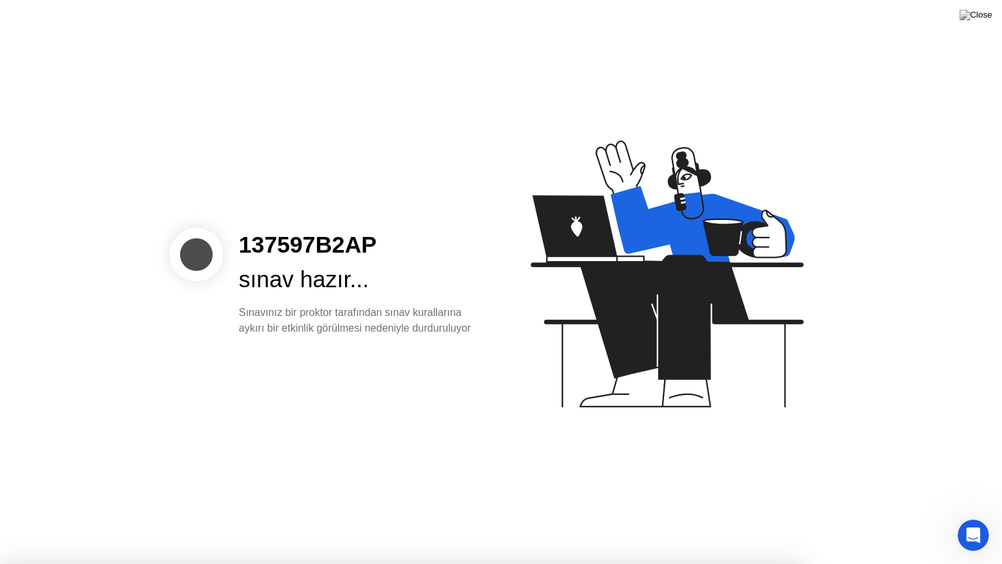
click at [607, 267] on icon at bounding box center [666, 273] width 273 height 267
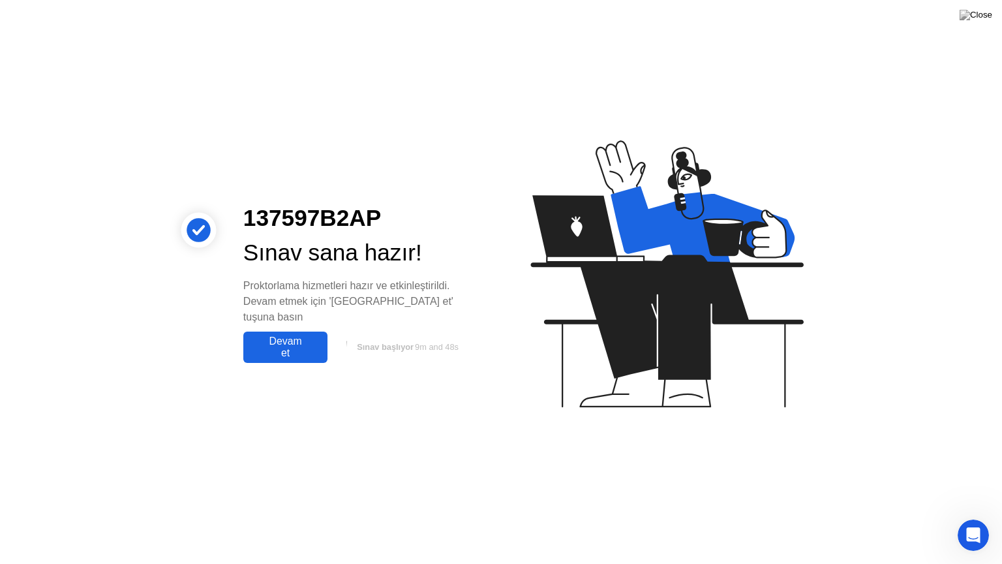
click at [292, 335] on div "Devam et" at bounding box center [285, 346] width 76 height 23
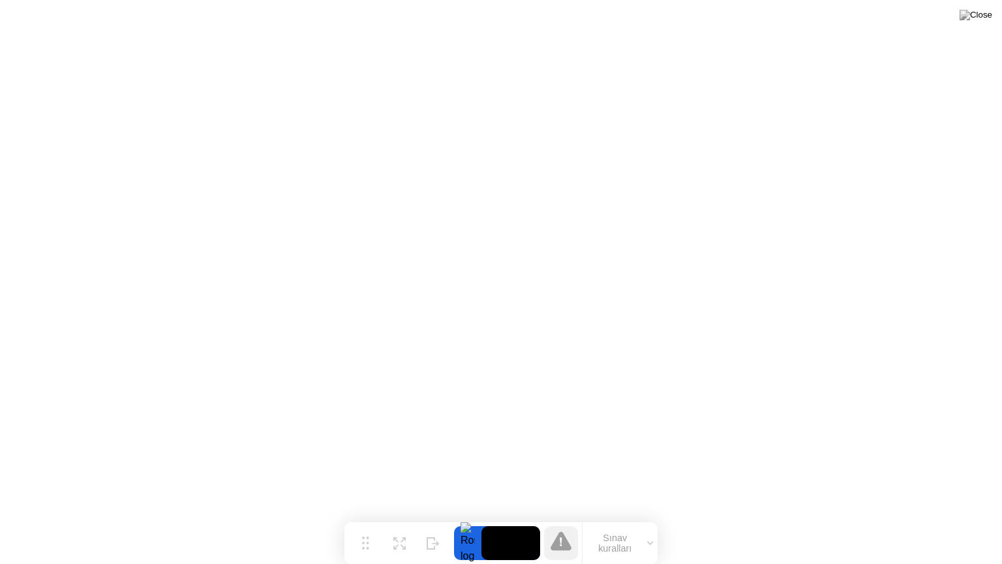
click at [622, 523] on button "Sınav kuralları" at bounding box center [620, 543] width 75 height 22
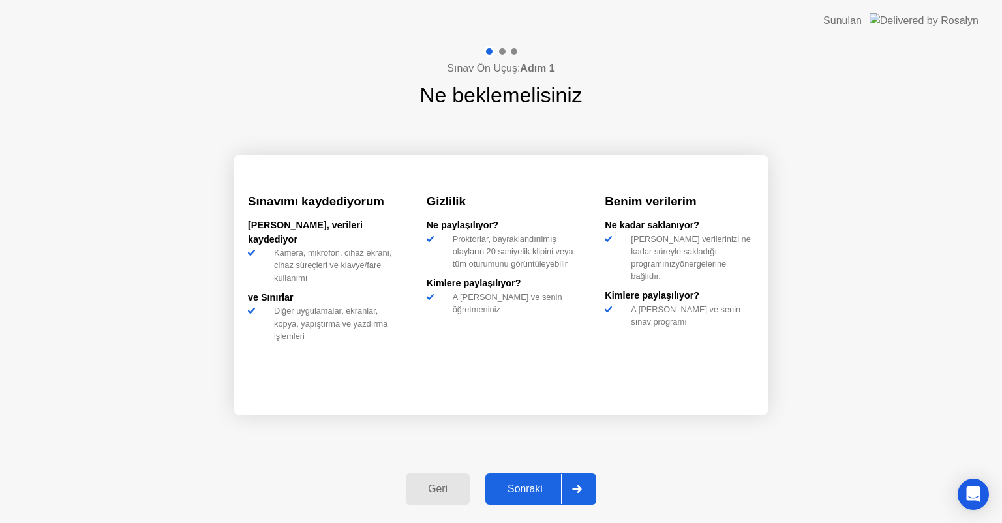
click at [577, 491] on icon at bounding box center [577, 489] width 10 height 8
select select "Available cameras"
select select "Available speakers"
select select "Available microphones"
